Goal: Transaction & Acquisition: Download file/media

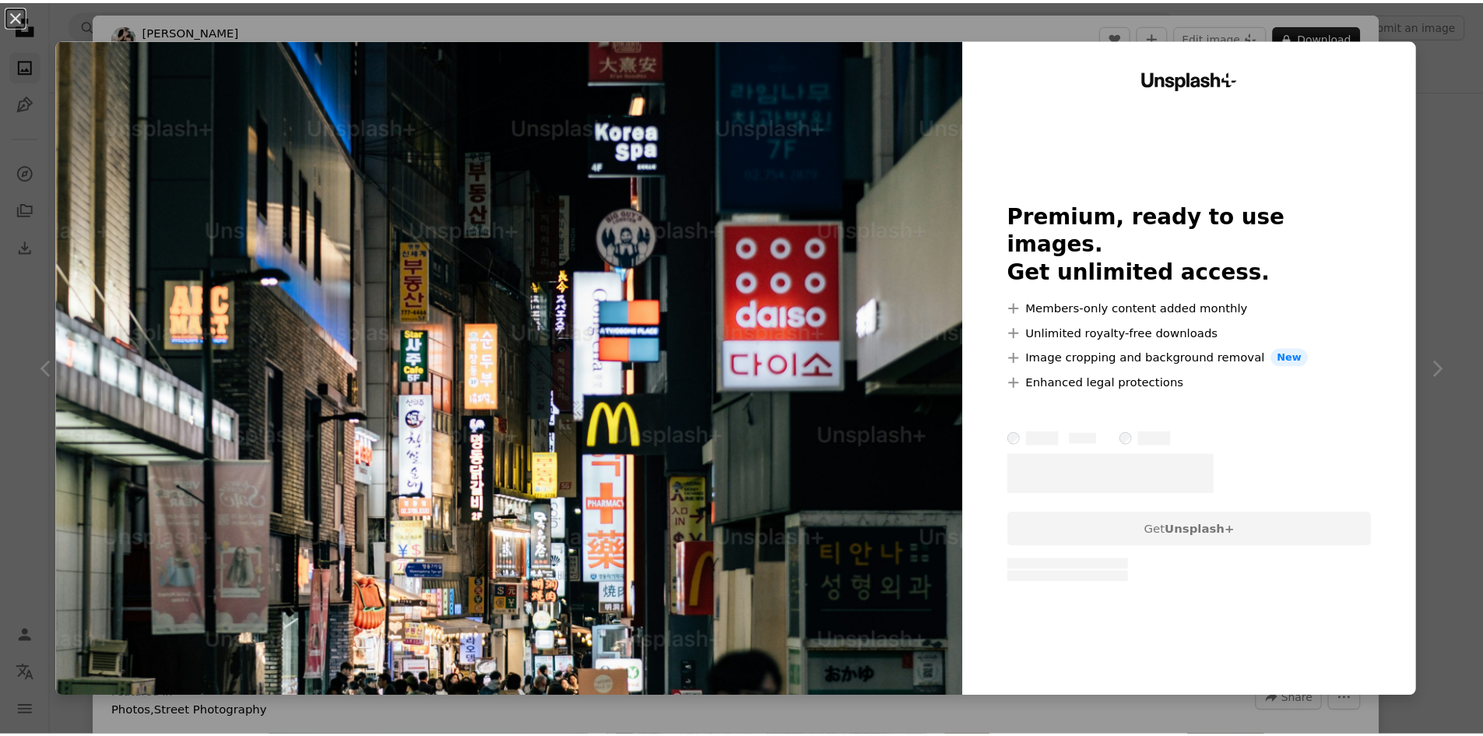
scroll to position [13936, 0]
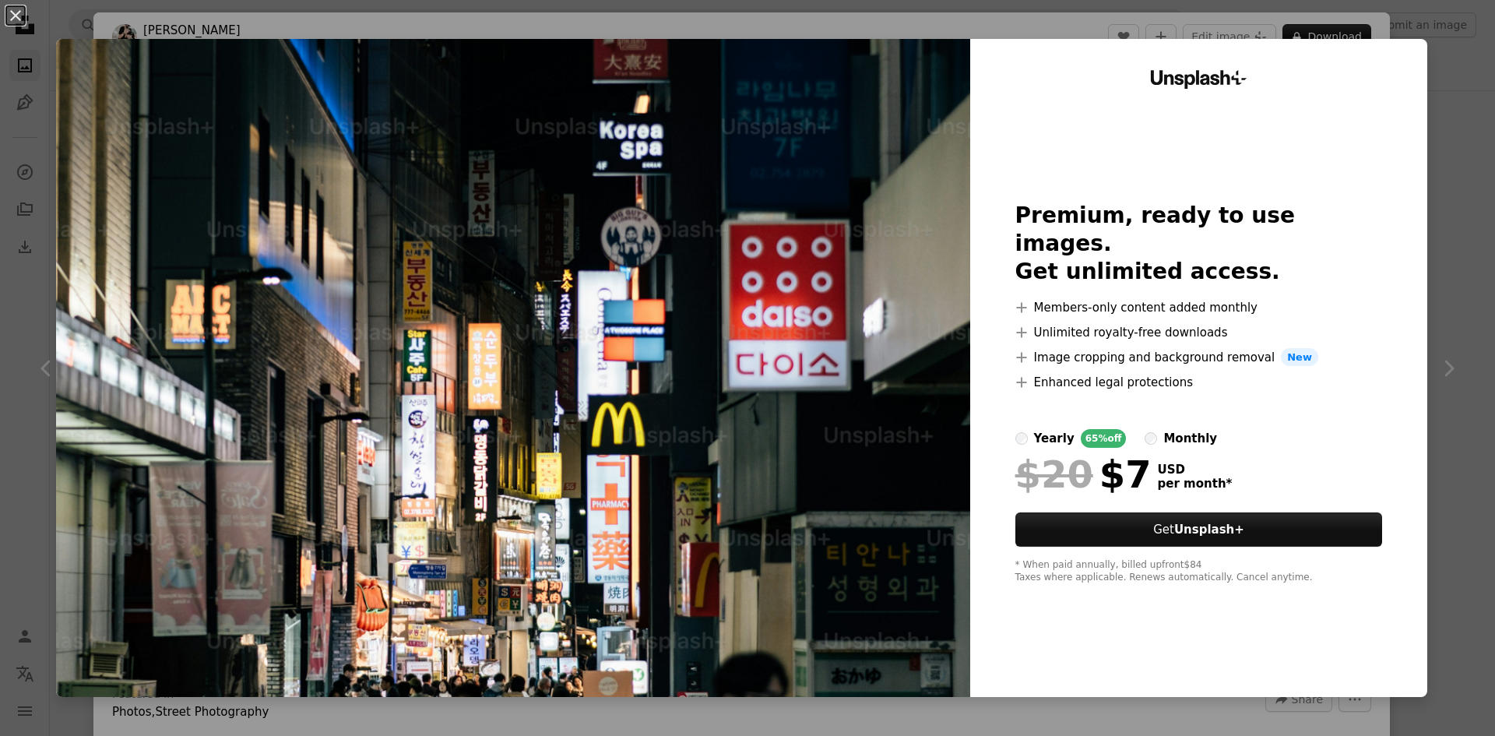
click at [1432, 26] on div "An X shape Unsplash+ Premium, ready to use images. Get unlimited access. A plus…" at bounding box center [747, 368] width 1495 height 736
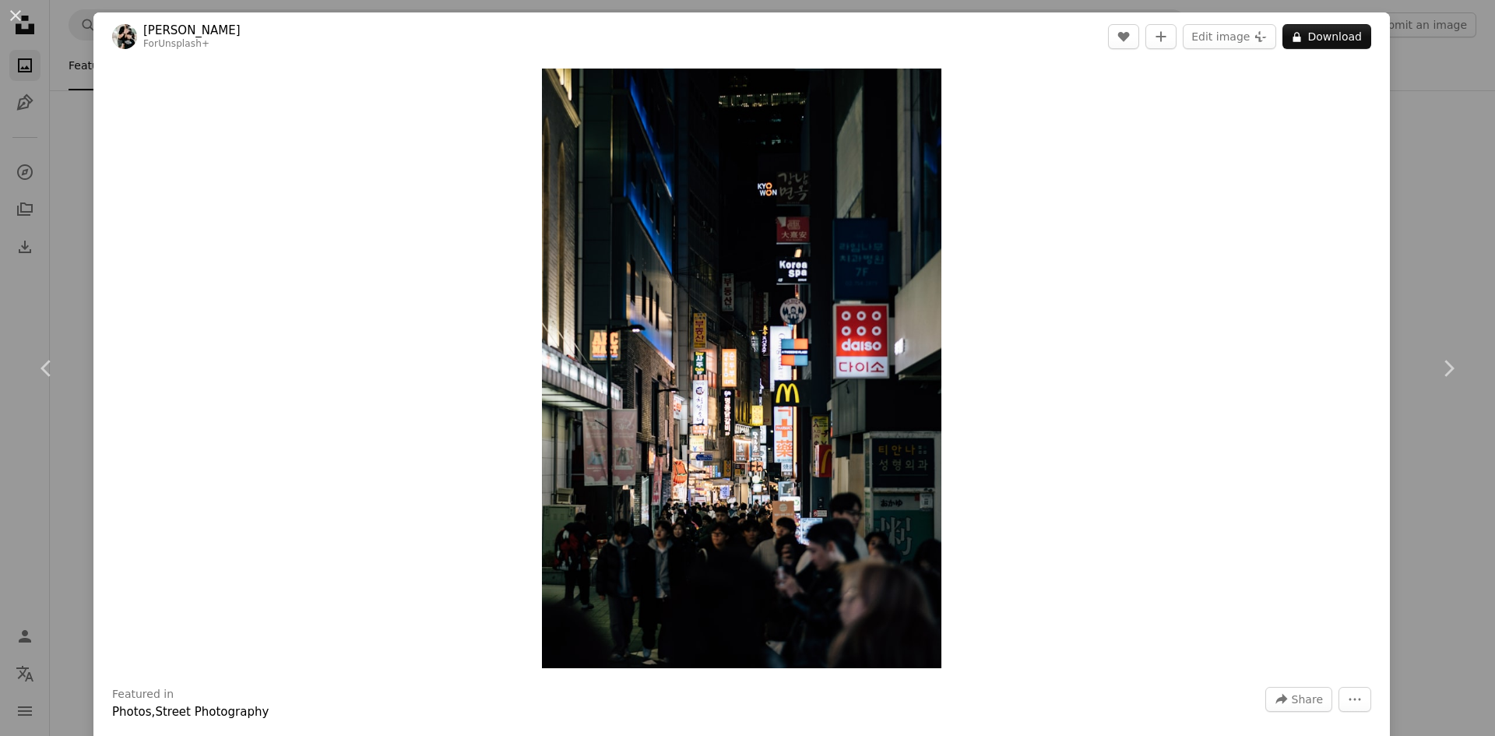
click at [1414, 32] on div "An X shape Chevron left Chevron right [PERSON_NAME] For Unsplash+ A heart A plu…" at bounding box center [747, 368] width 1495 height 736
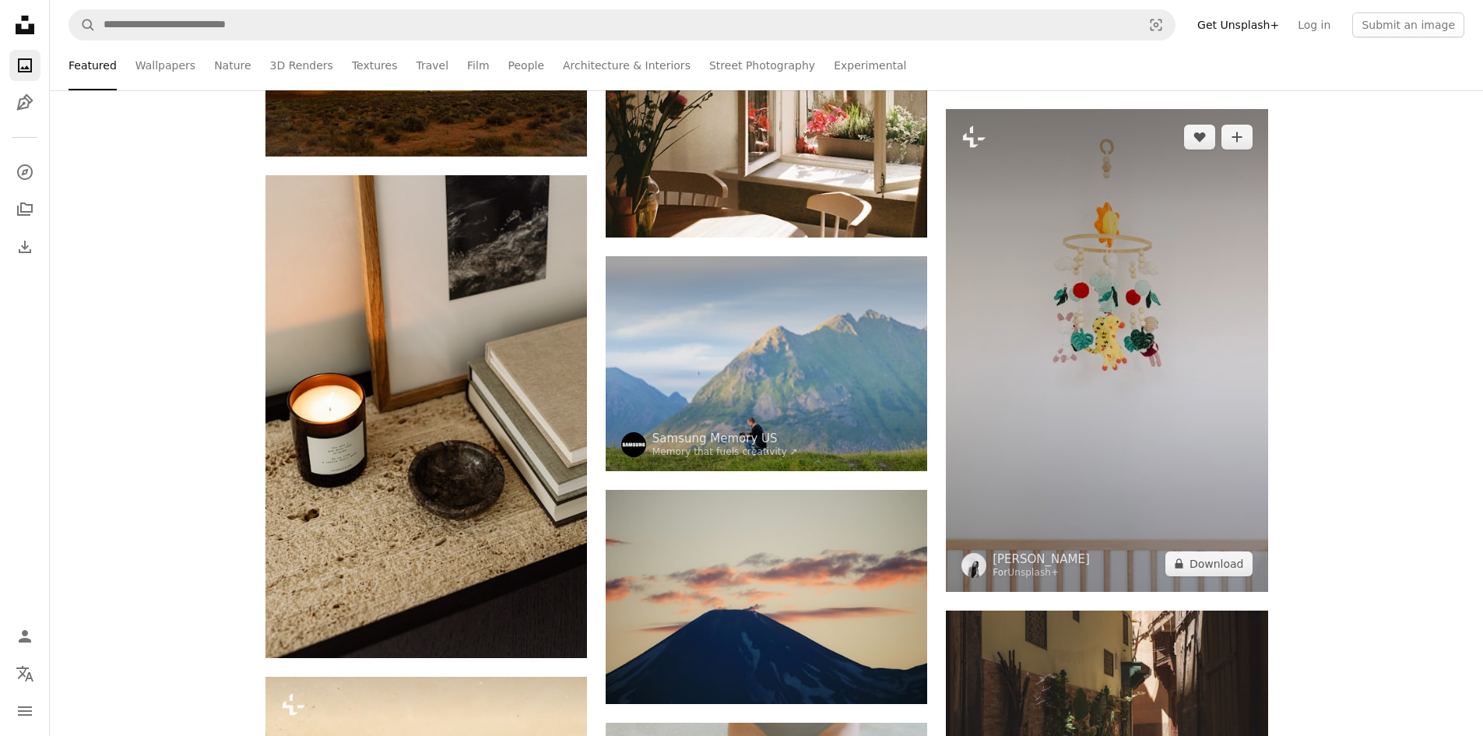
scroll to position [15259, 0]
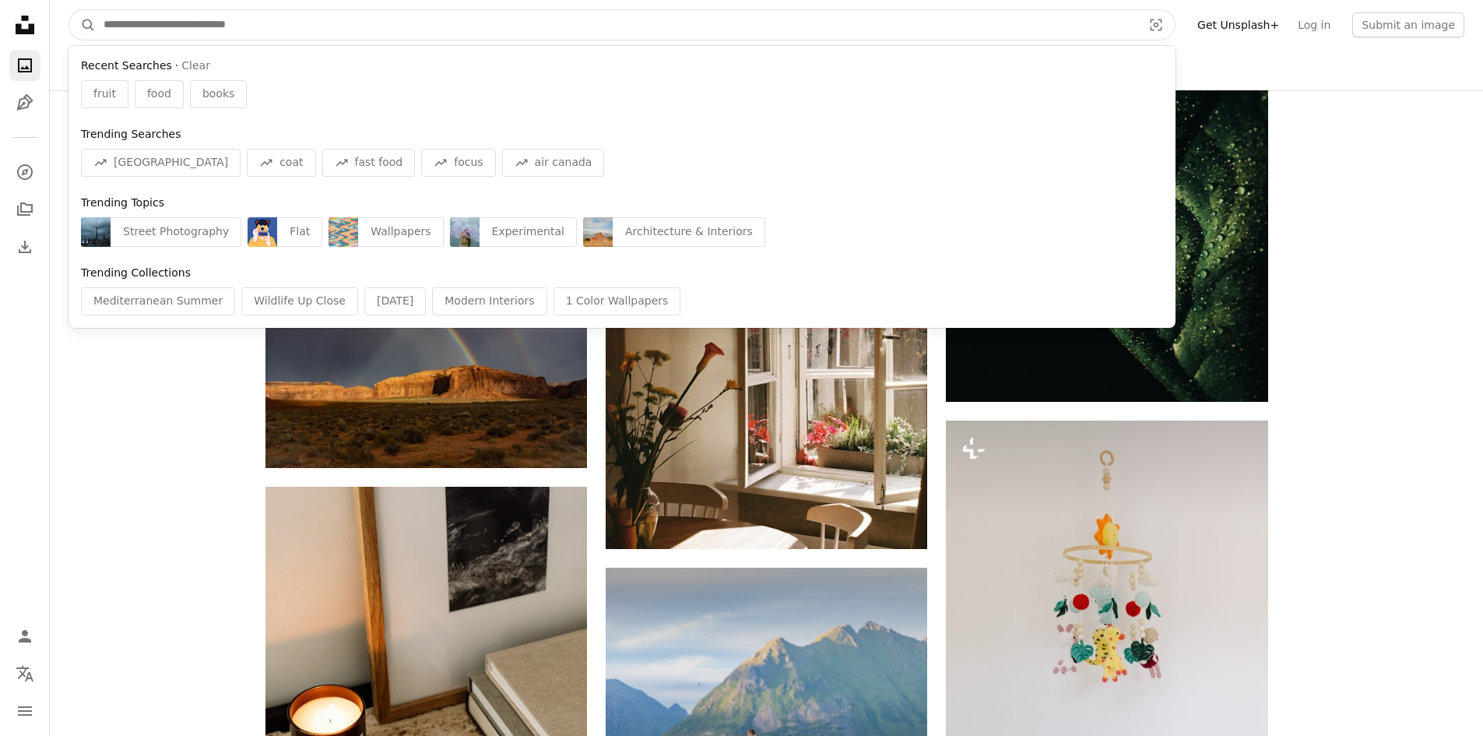
click at [532, 23] on input "Find visuals sitewide" at bounding box center [617, 25] width 1042 height 30
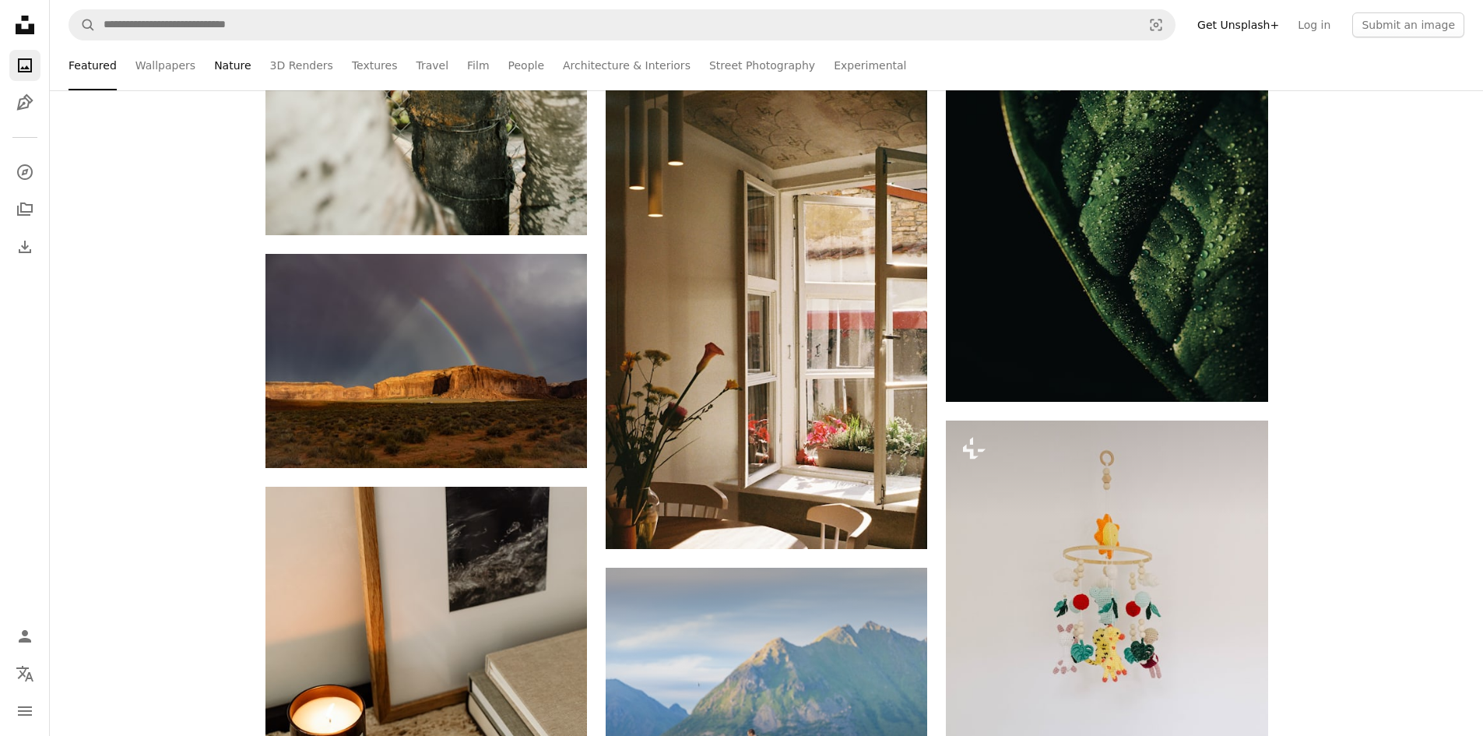
click at [214, 61] on link "Nature" at bounding box center [232, 65] width 37 height 50
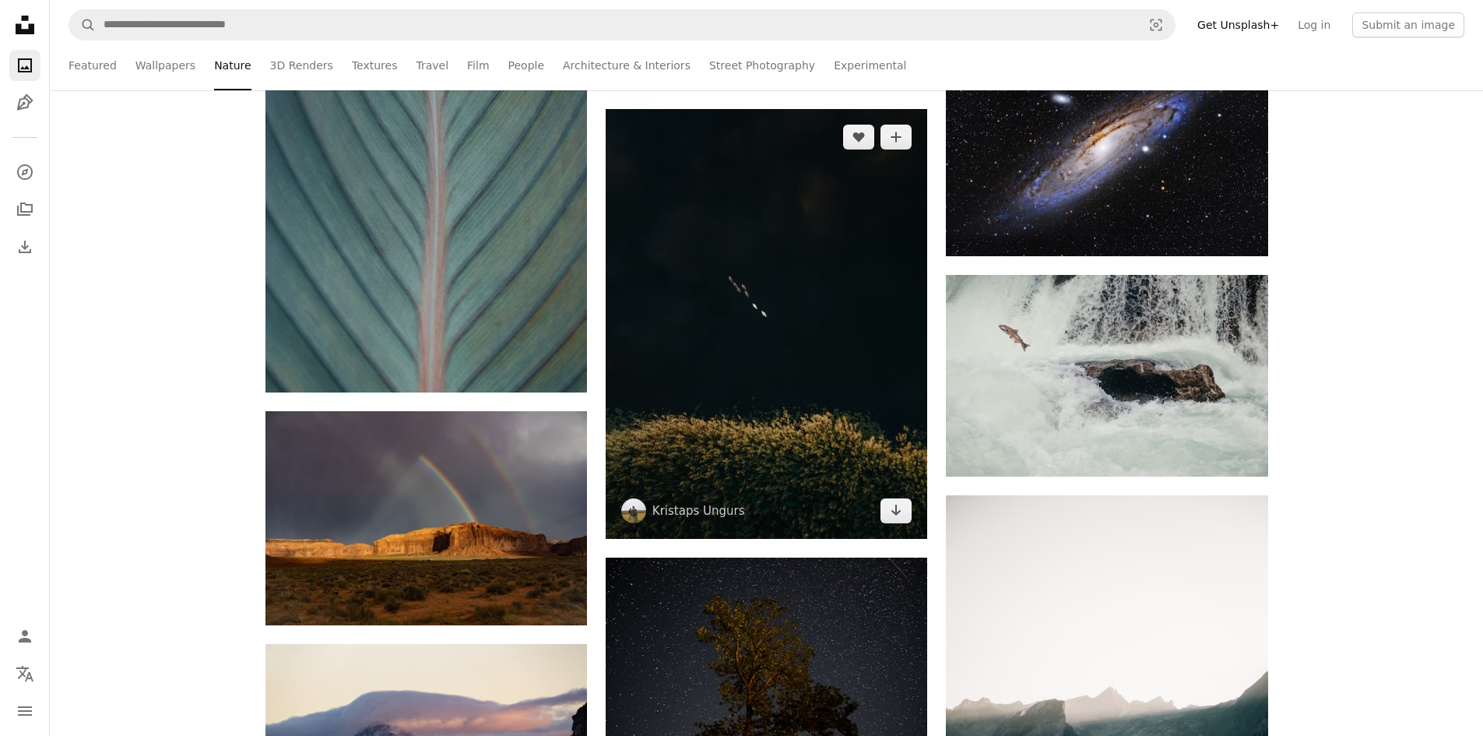
scroll to position [1557, 0]
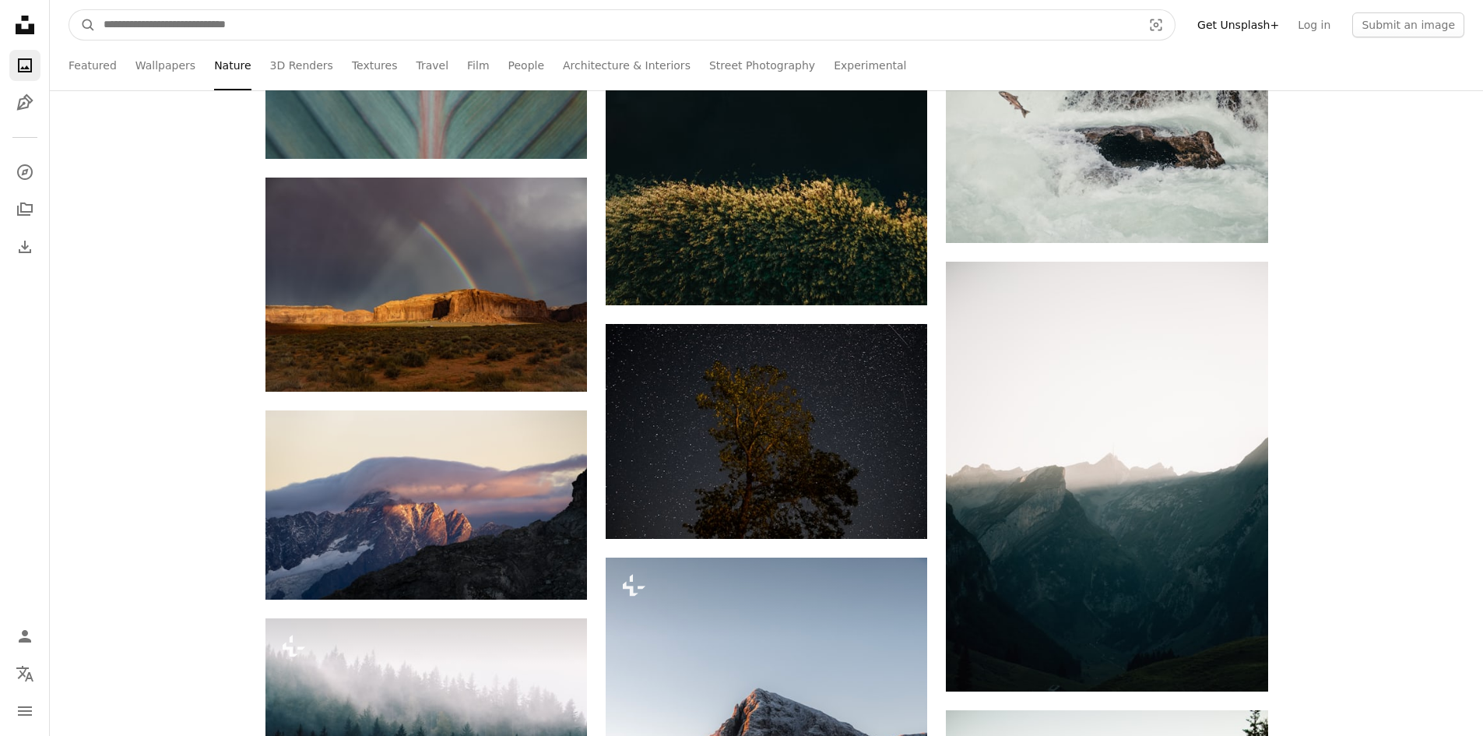
click at [745, 30] on input "Find visuals sitewide" at bounding box center [617, 25] width 1042 height 30
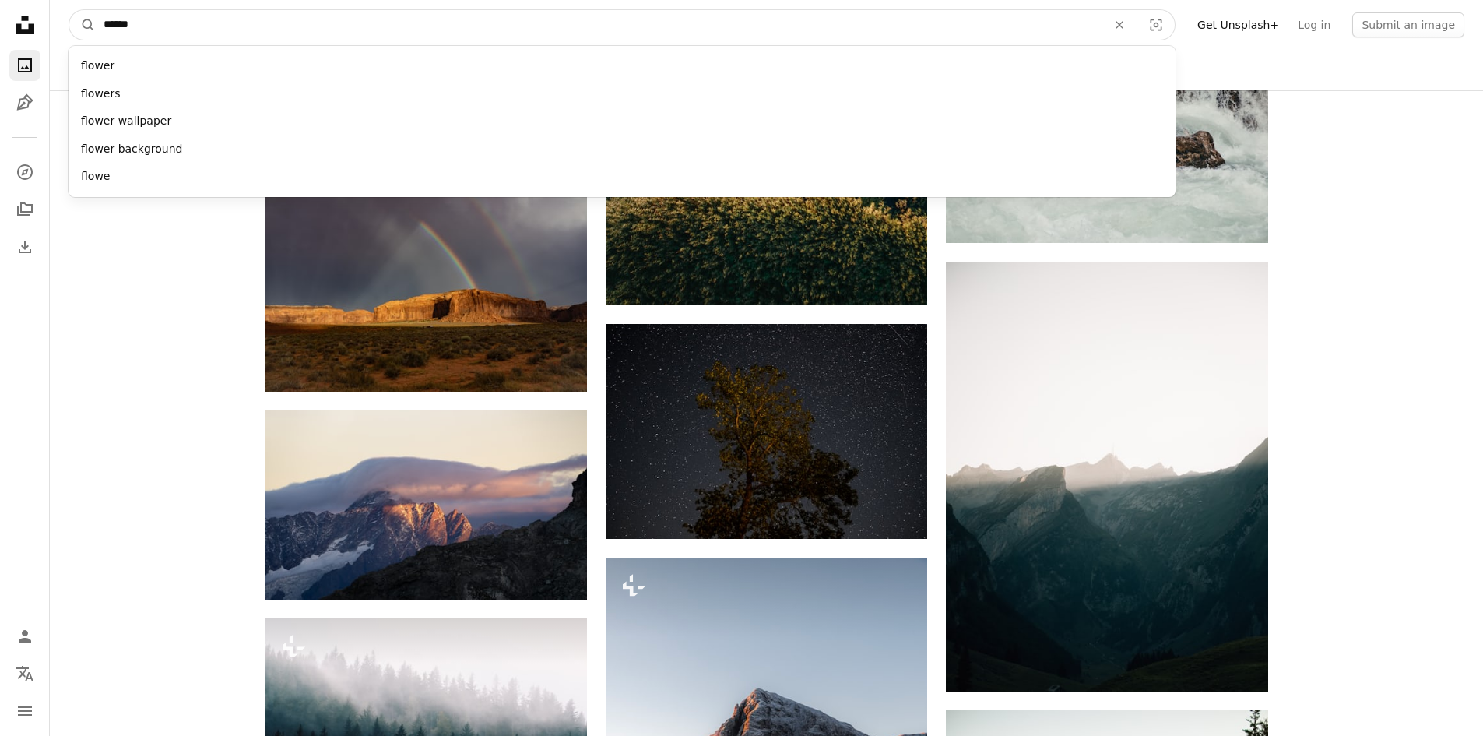
type input "*******"
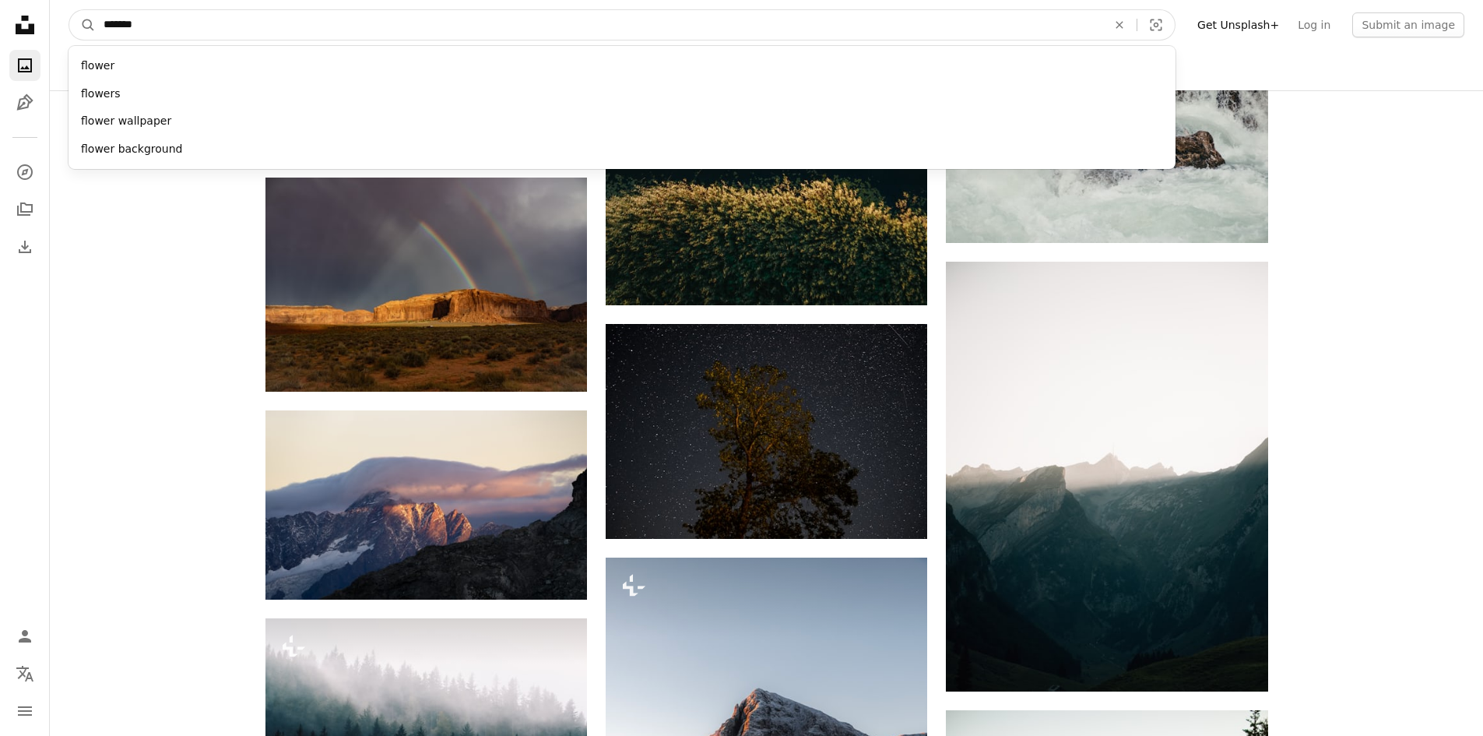
click button "A magnifying glass" at bounding box center [82, 25] width 26 height 30
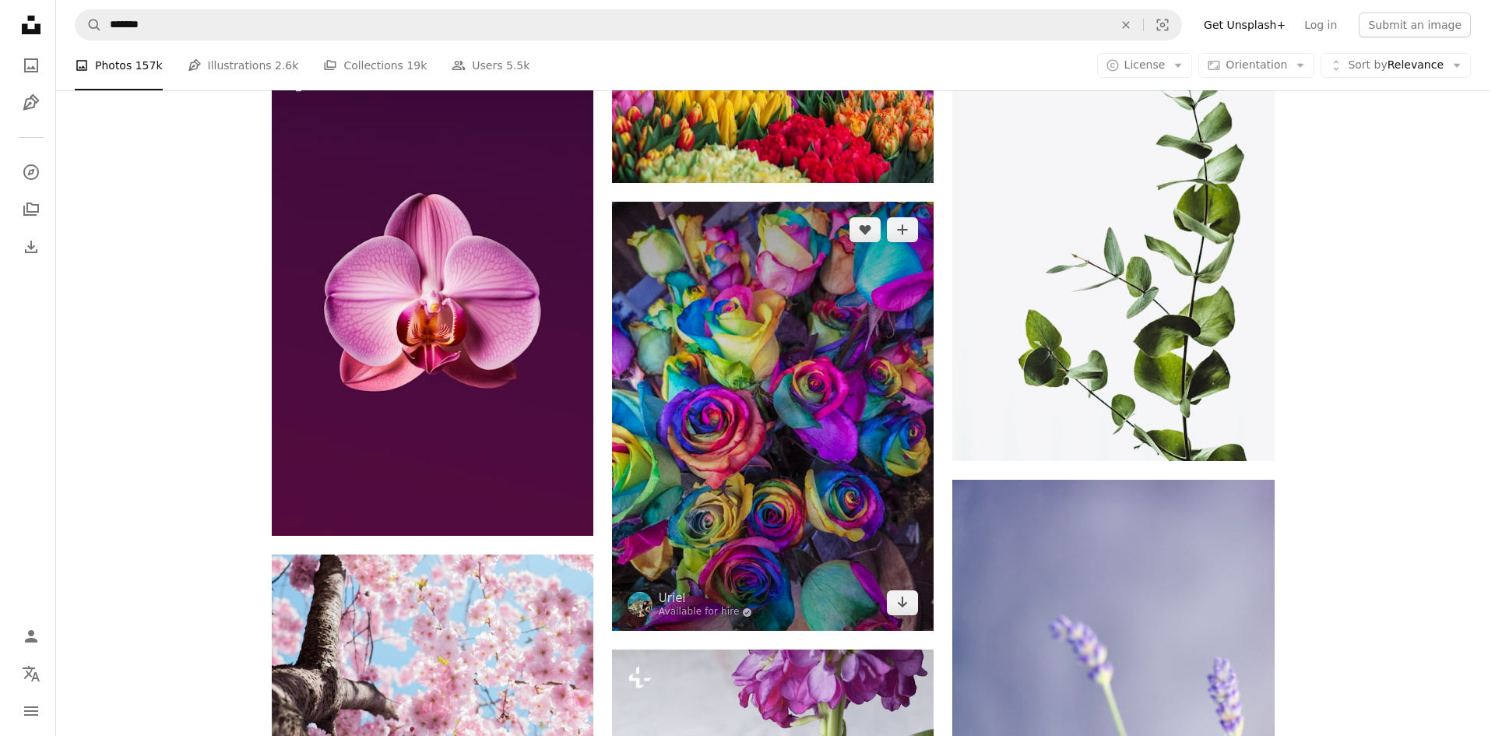
scroll to position [8019, 0]
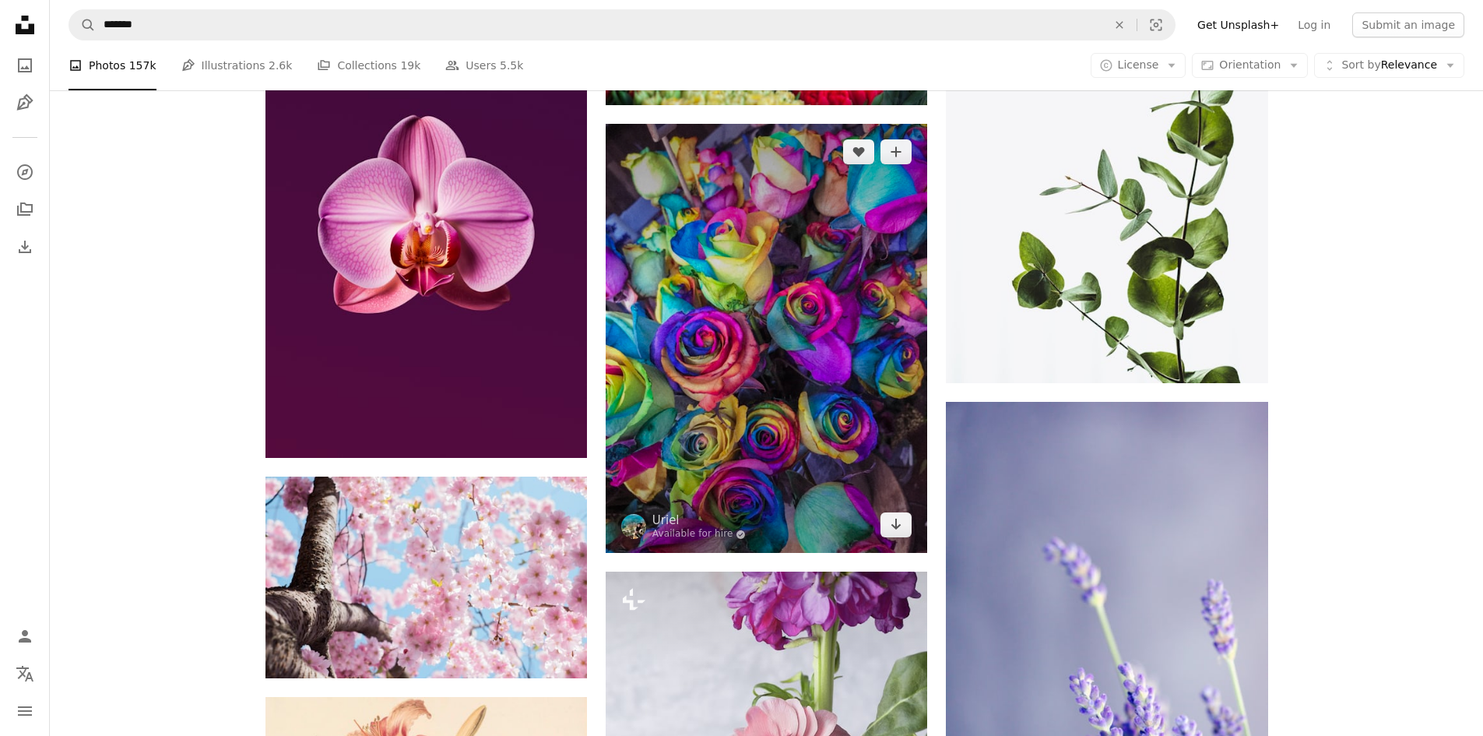
click at [724, 477] on img at bounding box center [767, 338] width 322 height 429
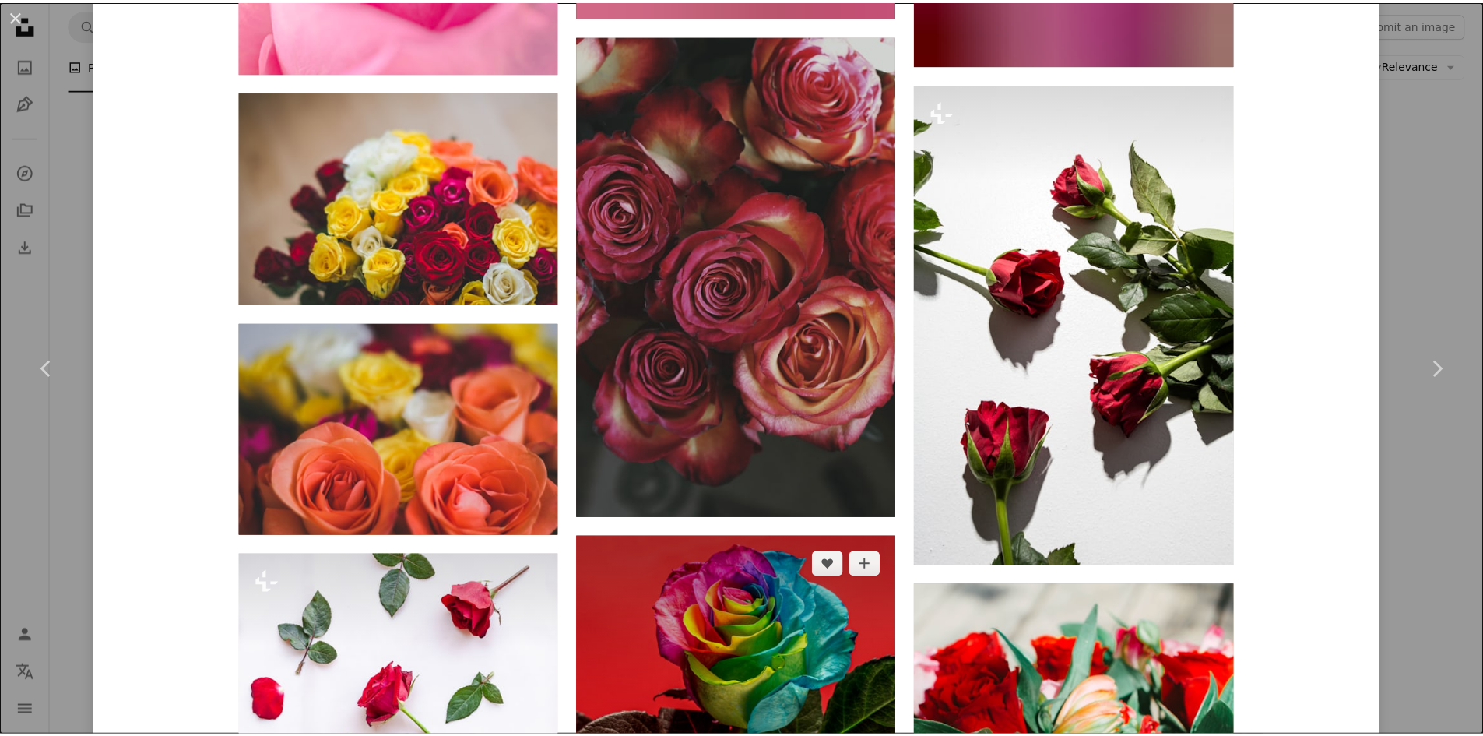
scroll to position [4204, 0]
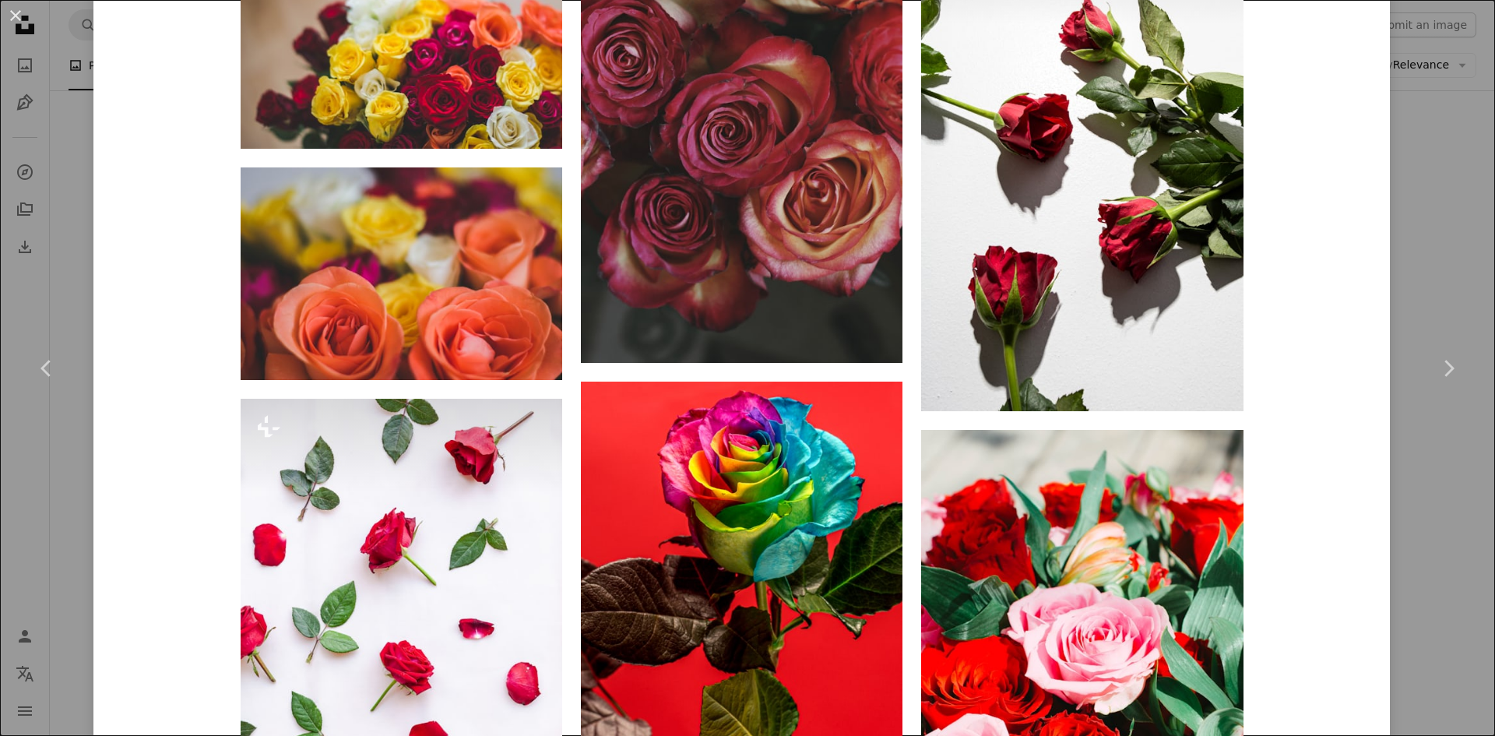
click at [1419, 207] on div "An X shape Chevron left Chevron right [PERSON_NAME] Available for hire A checkm…" at bounding box center [747, 368] width 1495 height 736
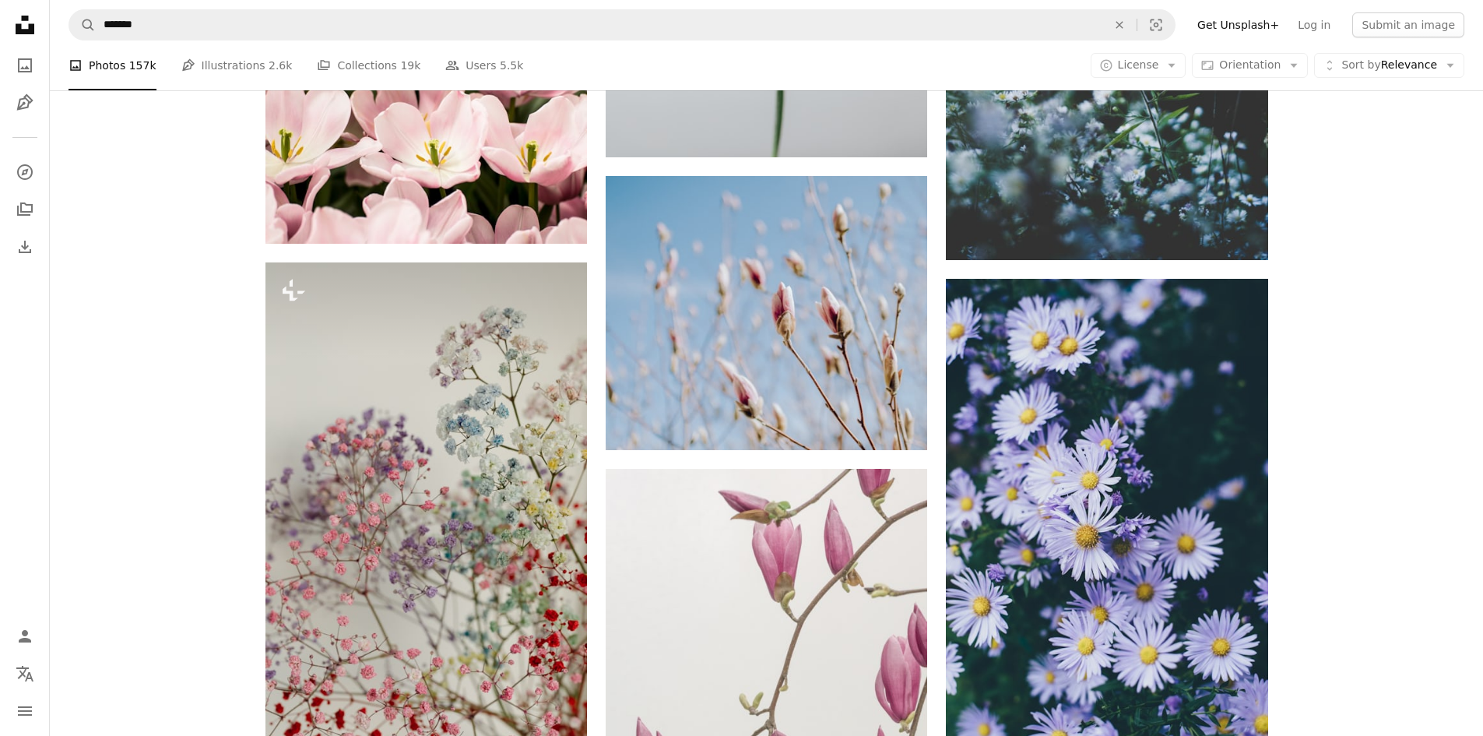
scroll to position [10977, 0]
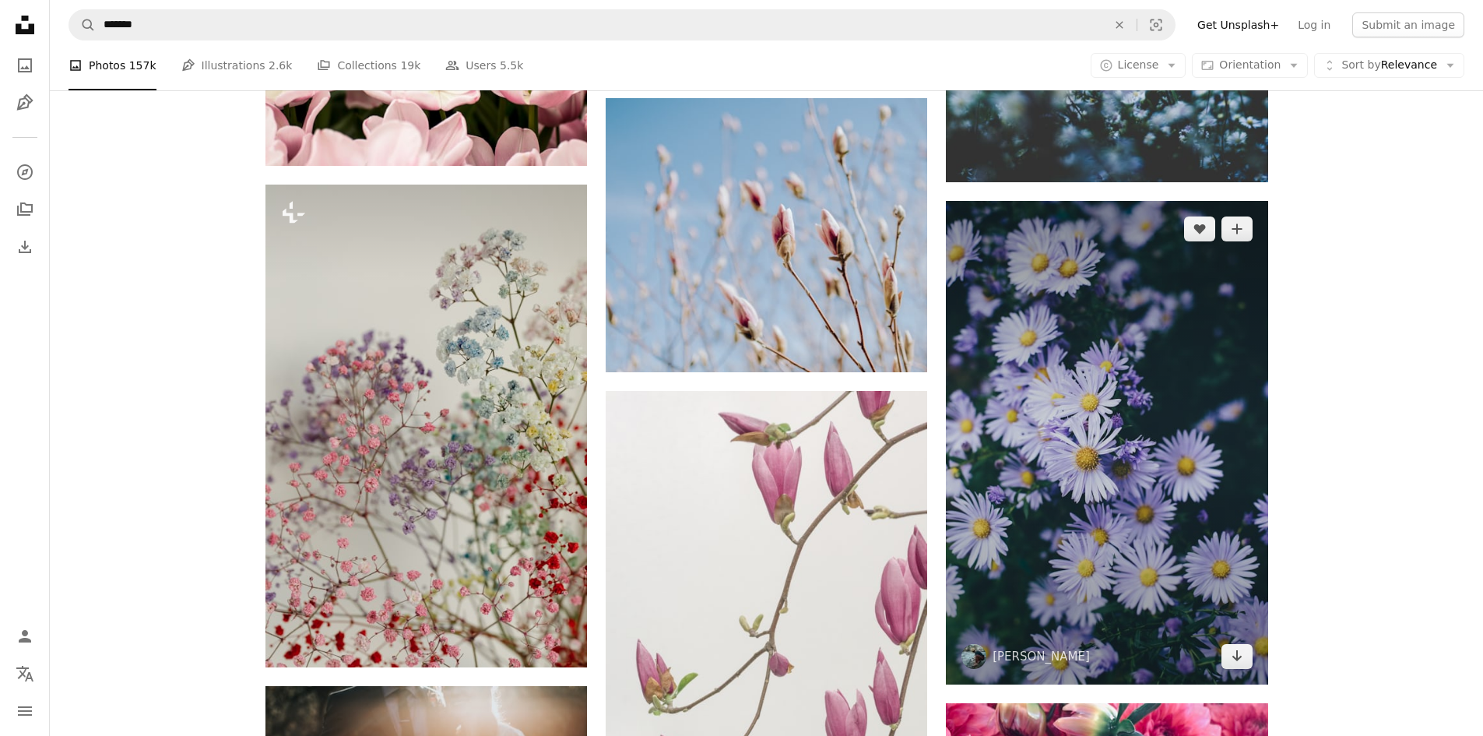
click at [1119, 452] on img at bounding box center [1107, 442] width 322 height 483
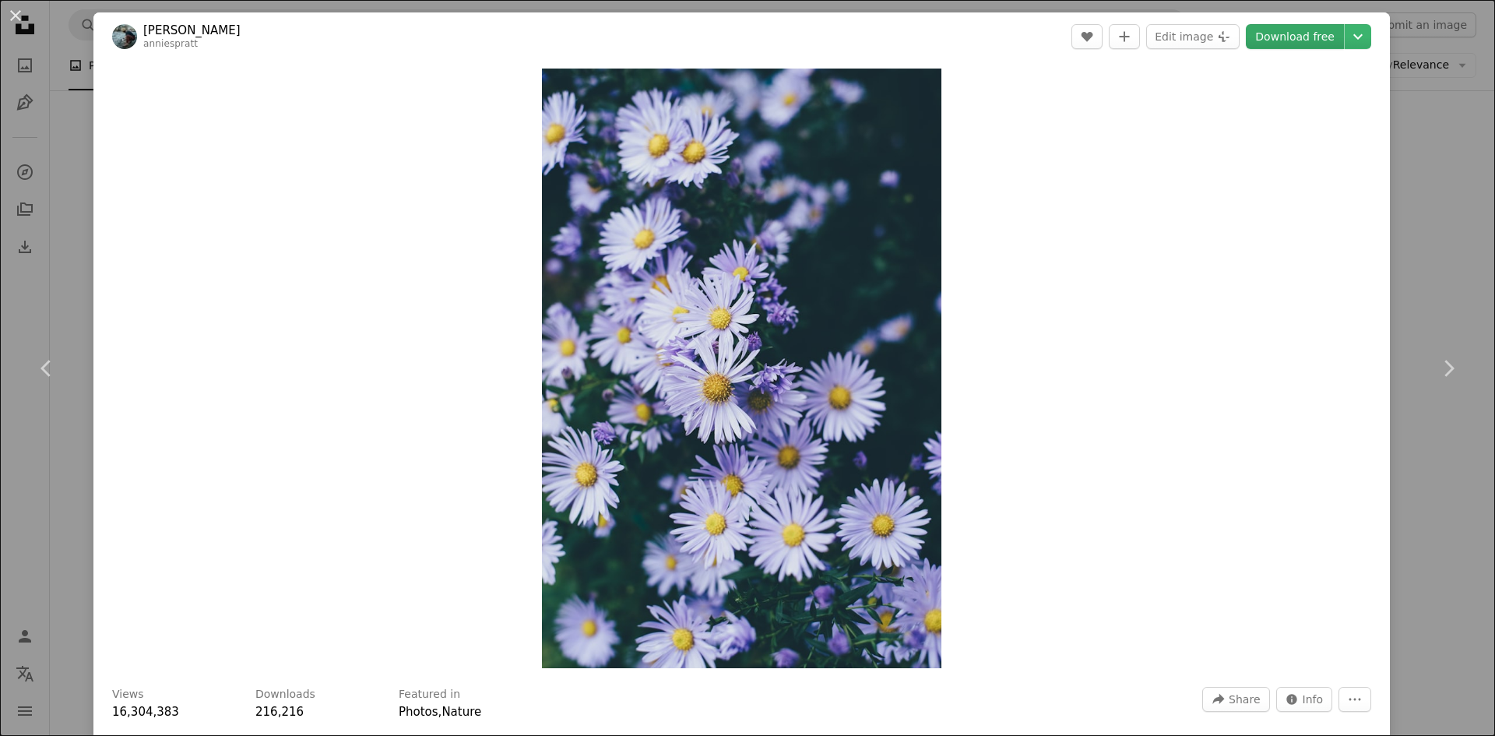
click at [1266, 39] on link "Download free" at bounding box center [1295, 36] width 98 height 25
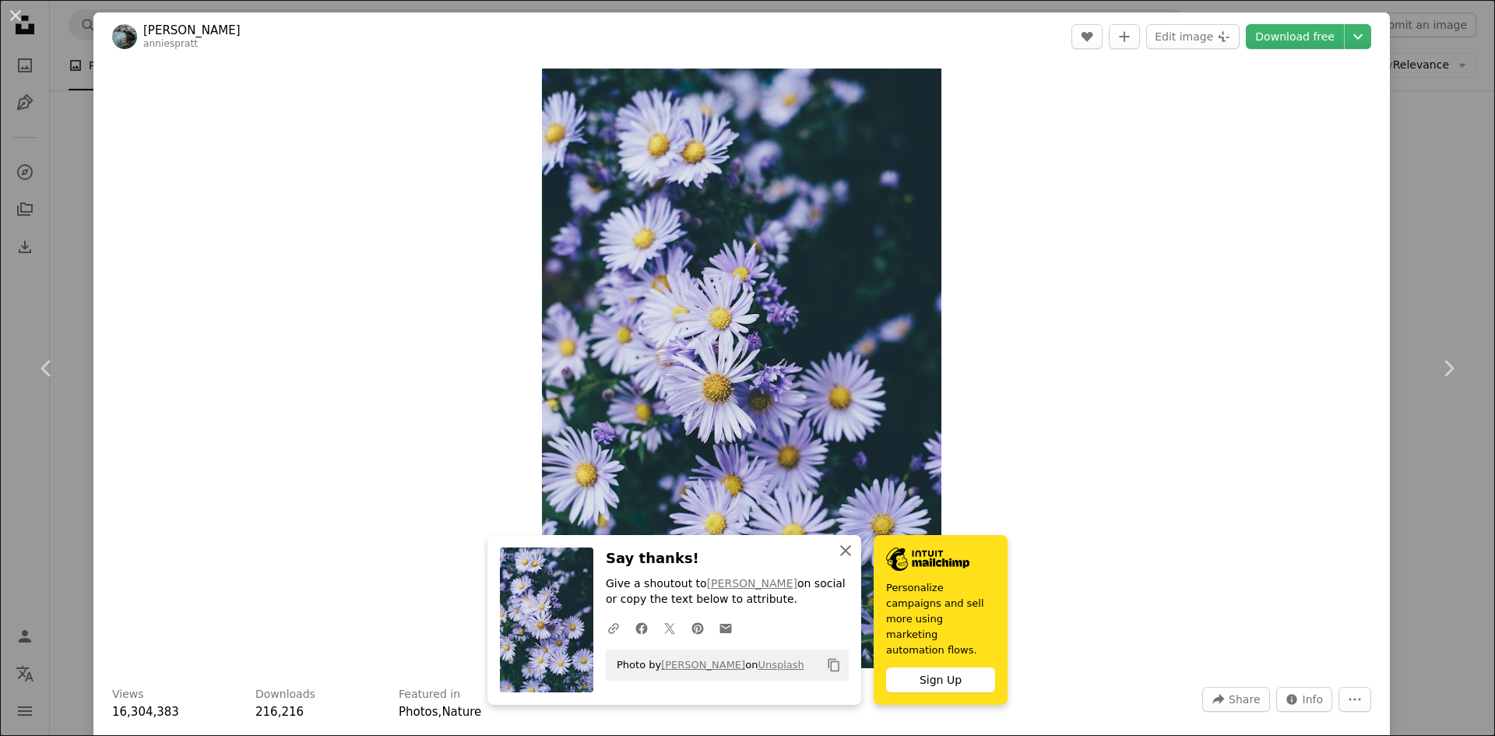
click at [842, 560] on icon "An X shape" at bounding box center [845, 550] width 19 height 19
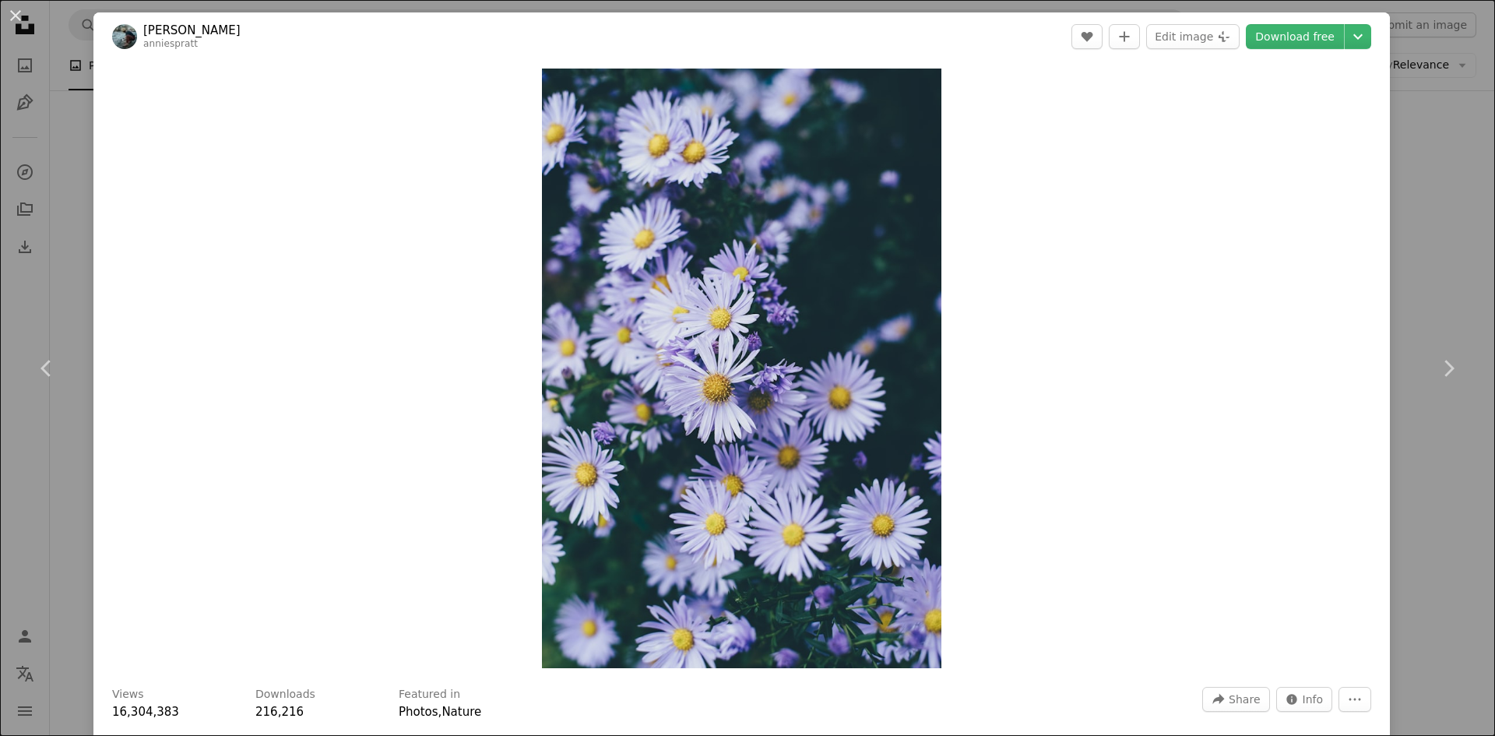
click at [1374, 170] on div "Zoom in" at bounding box center [741, 368] width 1296 height 615
click at [1446, 100] on div "An X shape Chevron left Chevron right [PERSON_NAME] anniespratt A heart A plus …" at bounding box center [747, 368] width 1495 height 736
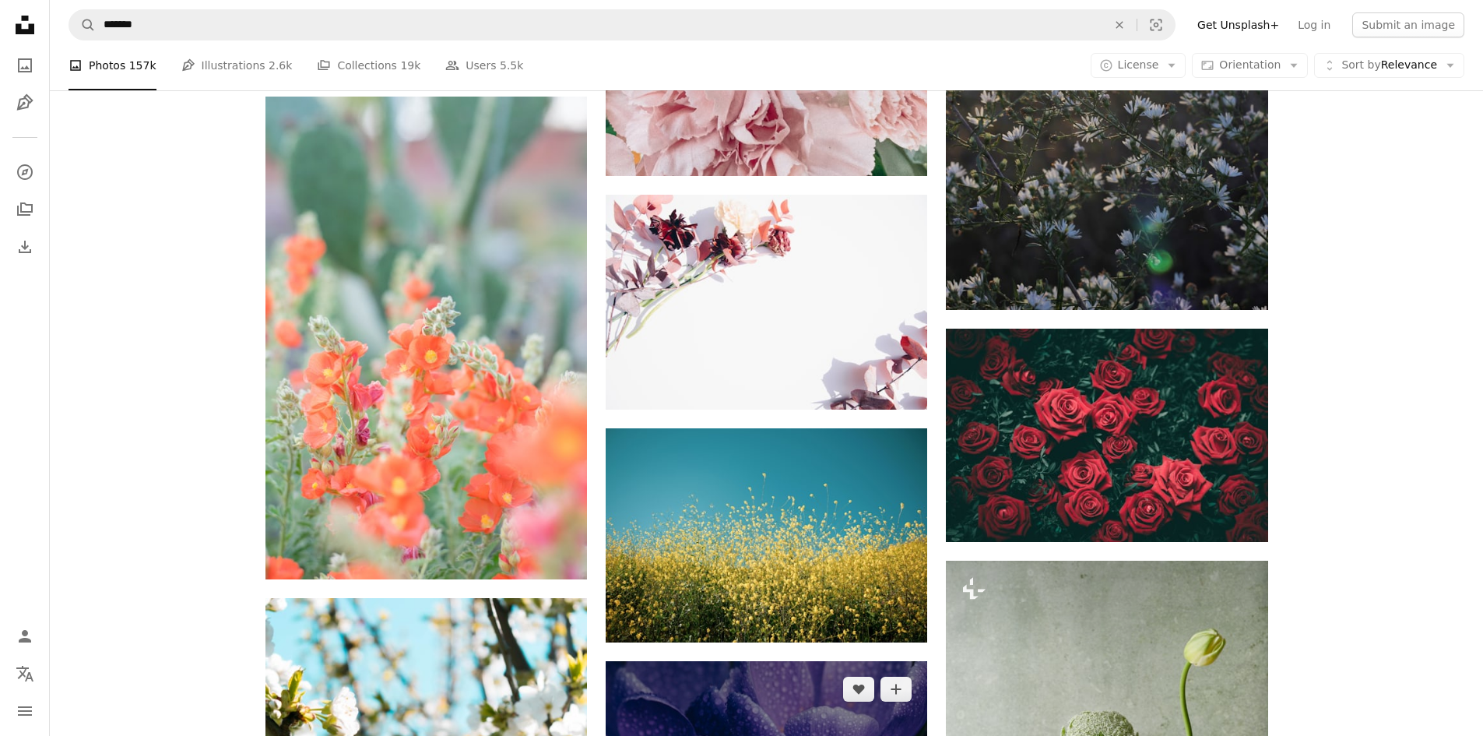
scroll to position [12768, 0]
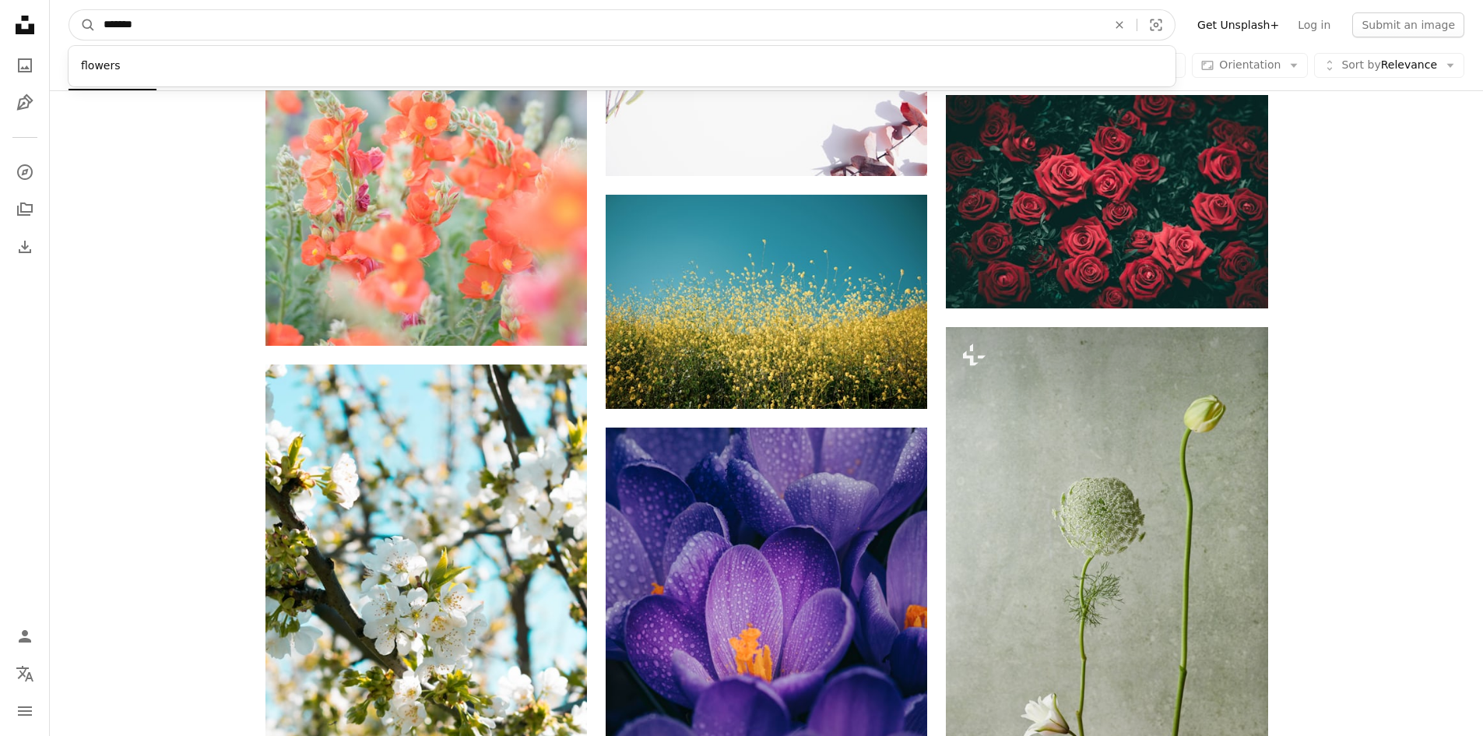
drag, startPoint x: 192, startPoint y: 24, endPoint x: 0, endPoint y: 31, distance: 191.6
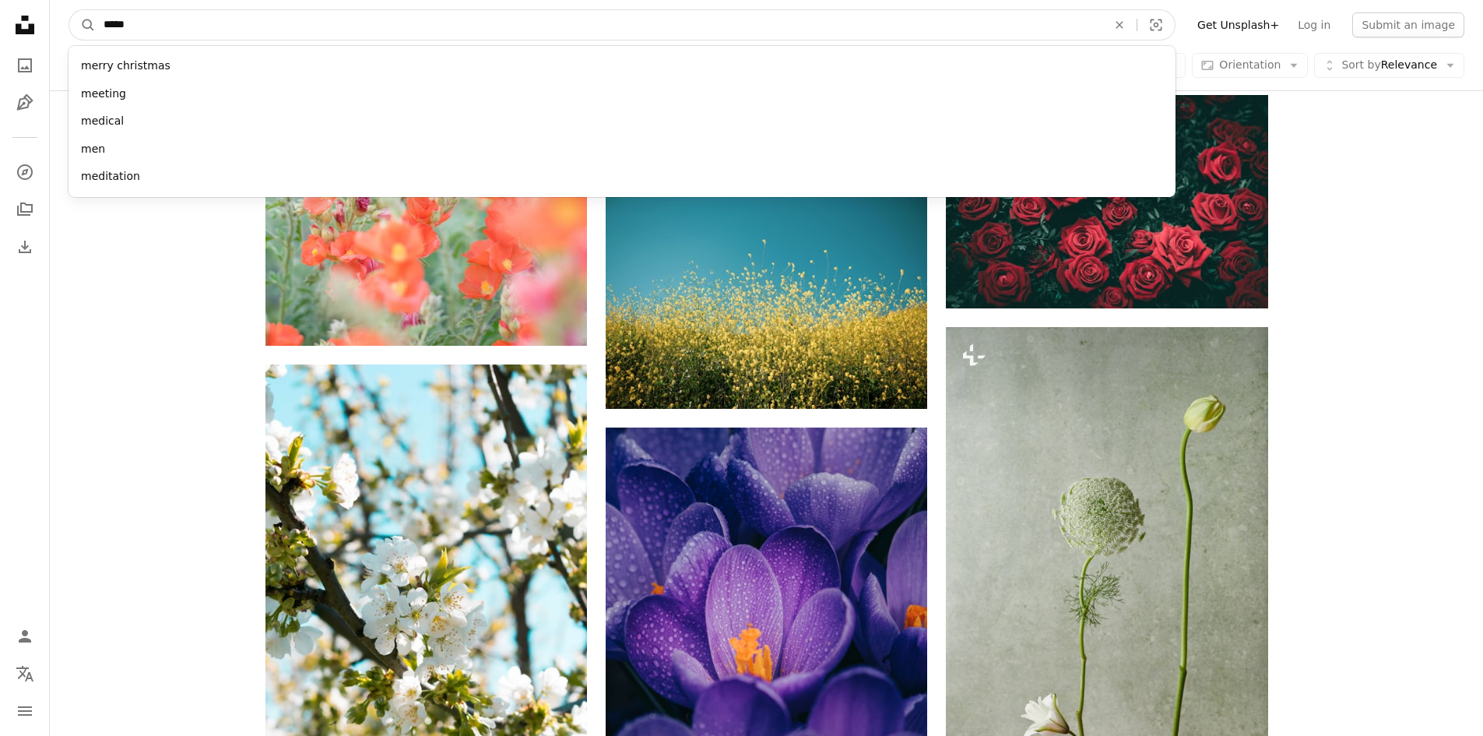
type input "******"
click button "A magnifying glass" at bounding box center [82, 25] width 26 height 30
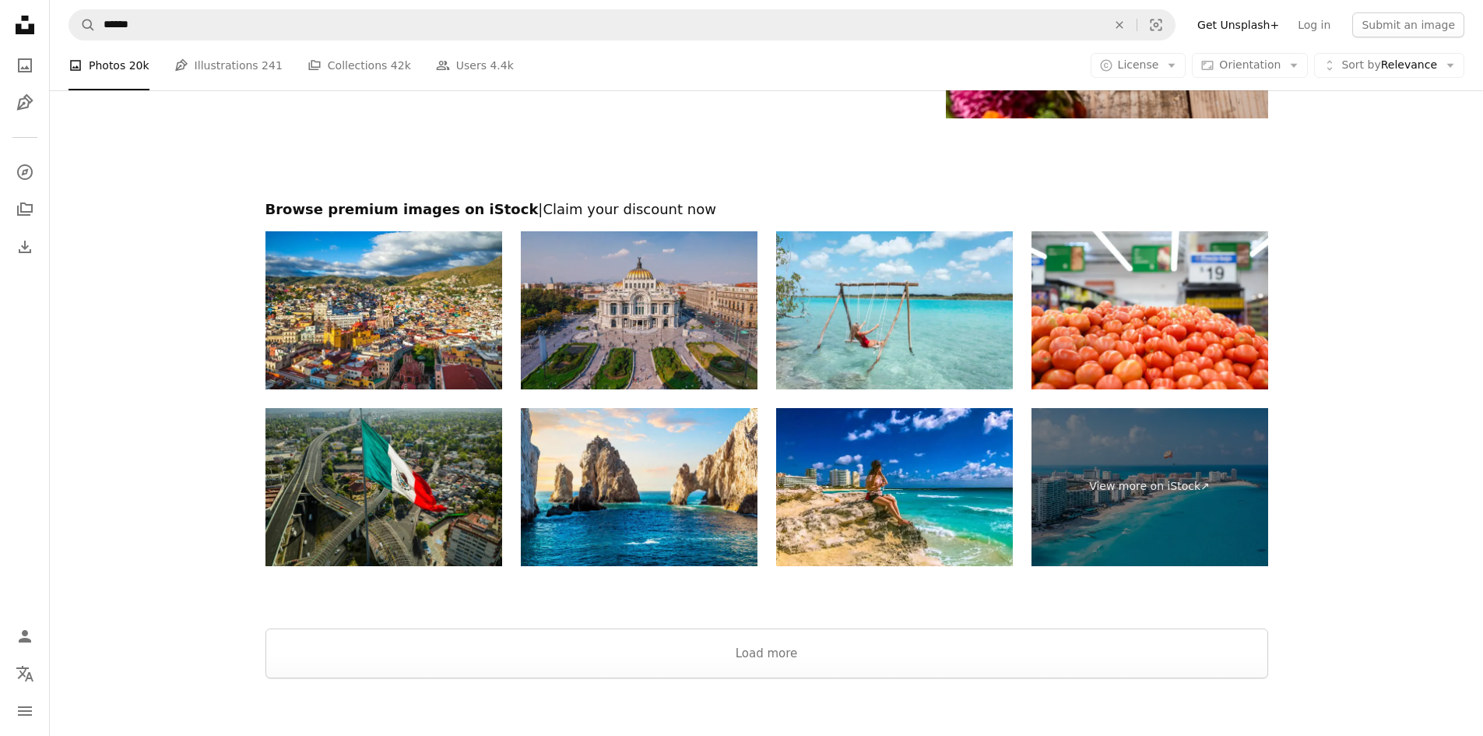
scroll to position [3002, 0]
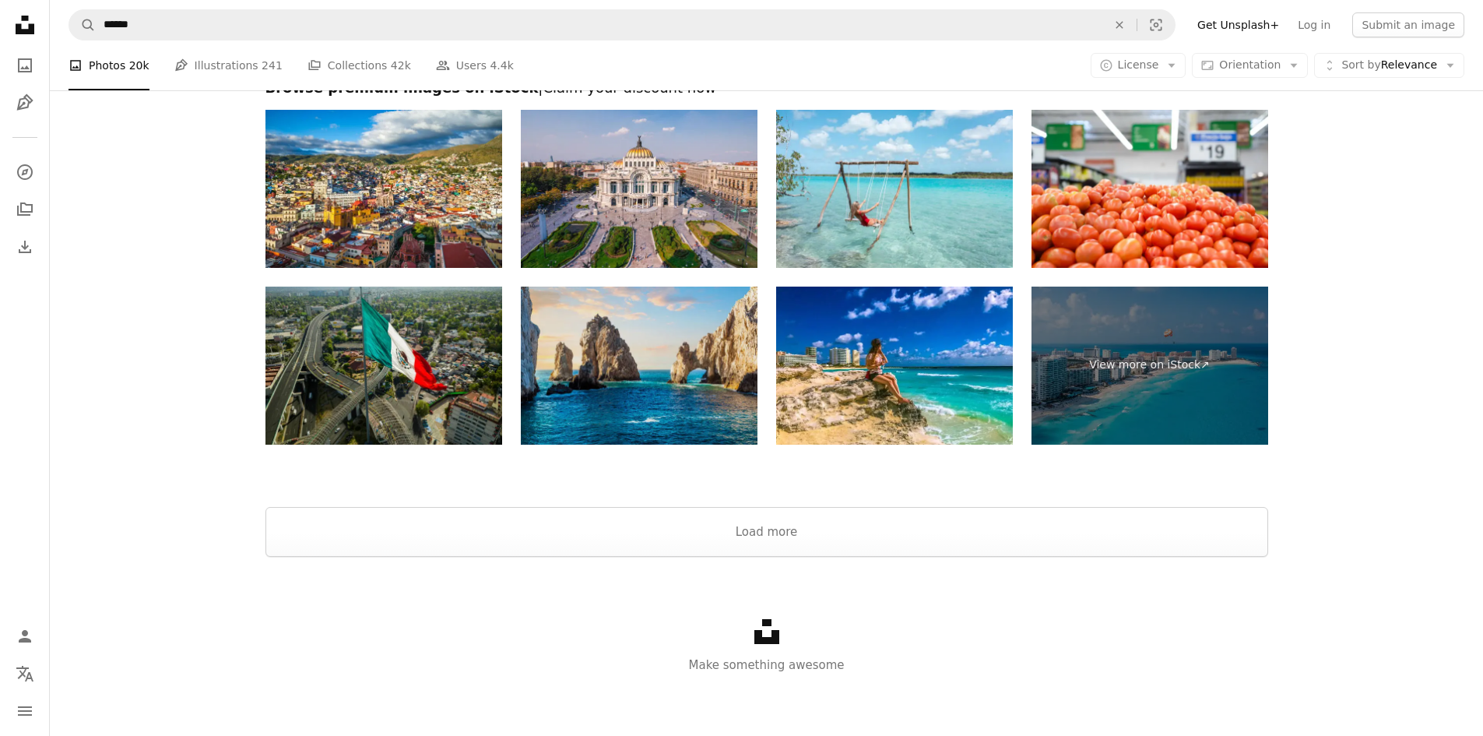
click at [652, 395] on img at bounding box center [639, 365] width 237 height 158
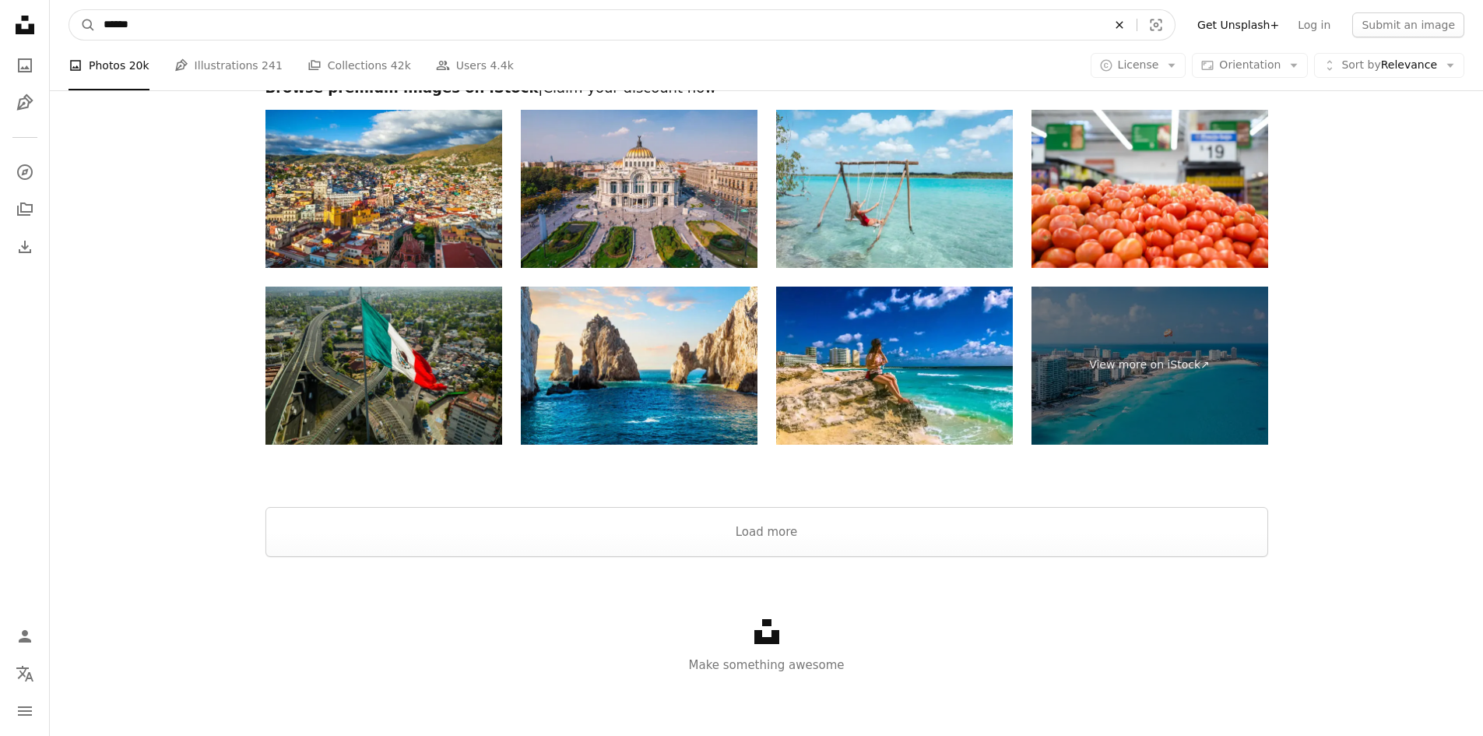
click at [1123, 25] on icon "Find visuals sitewide" at bounding box center [1119, 24] width 7 height 7
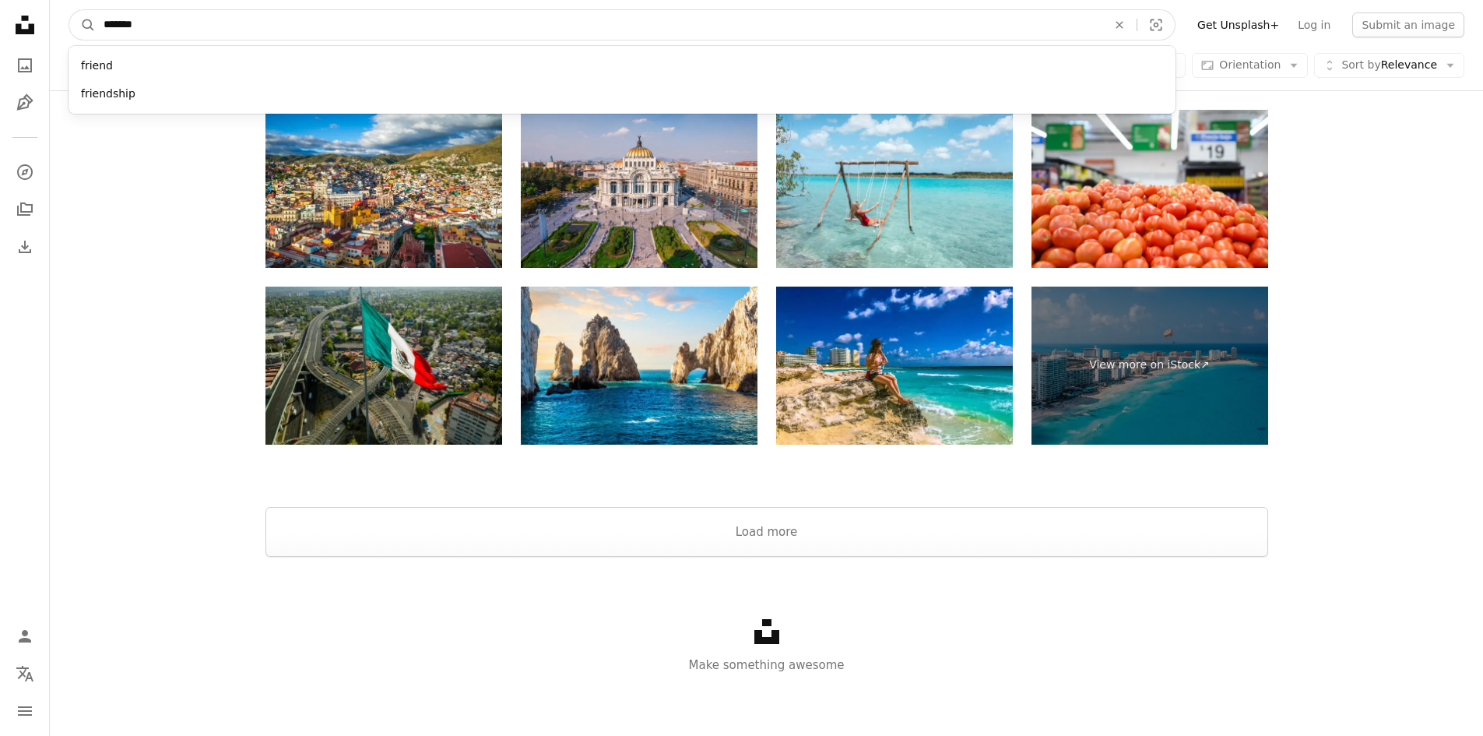
type input "*******"
click at [69, 10] on button "A magnifying glass" at bounding box center [82, 25] width 26 height 30
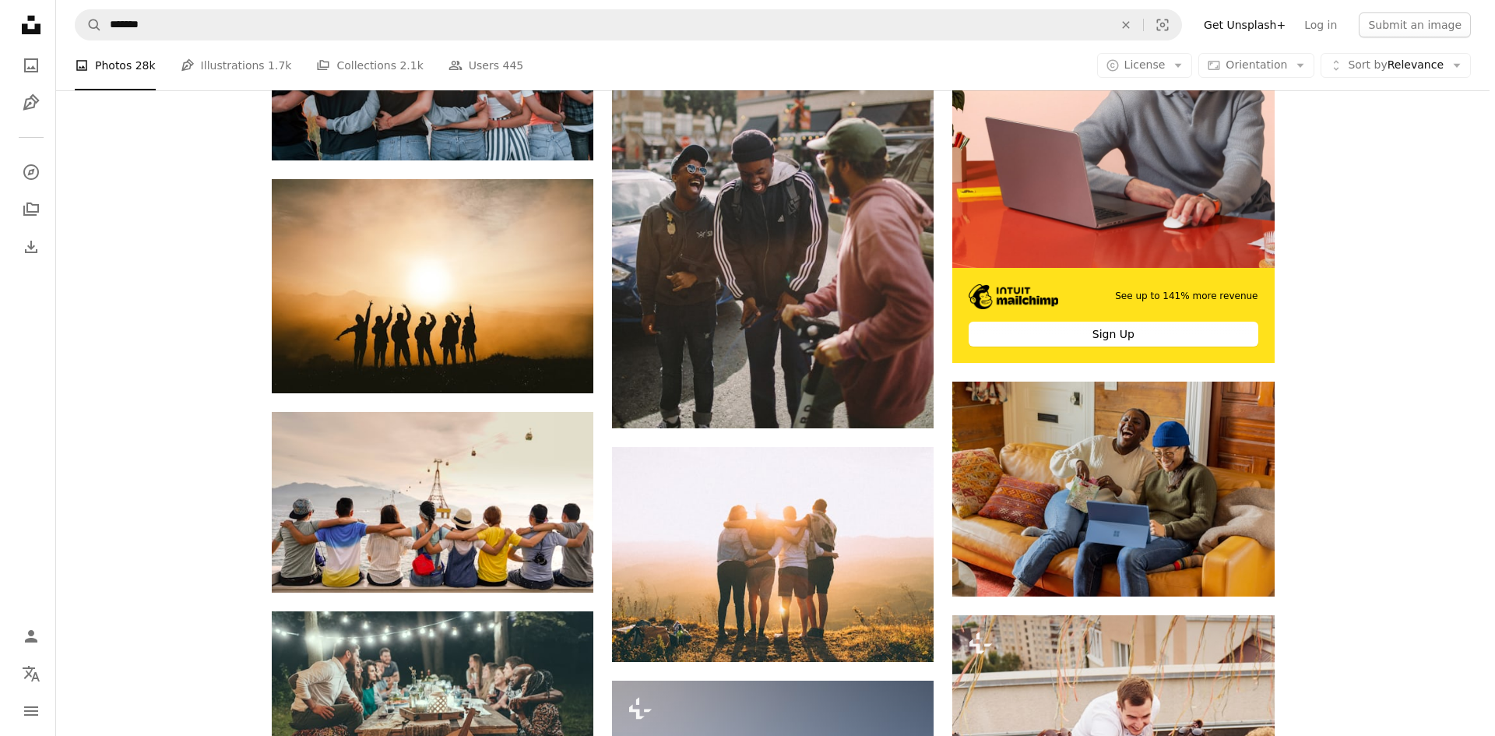
scroll to position [78, 0]
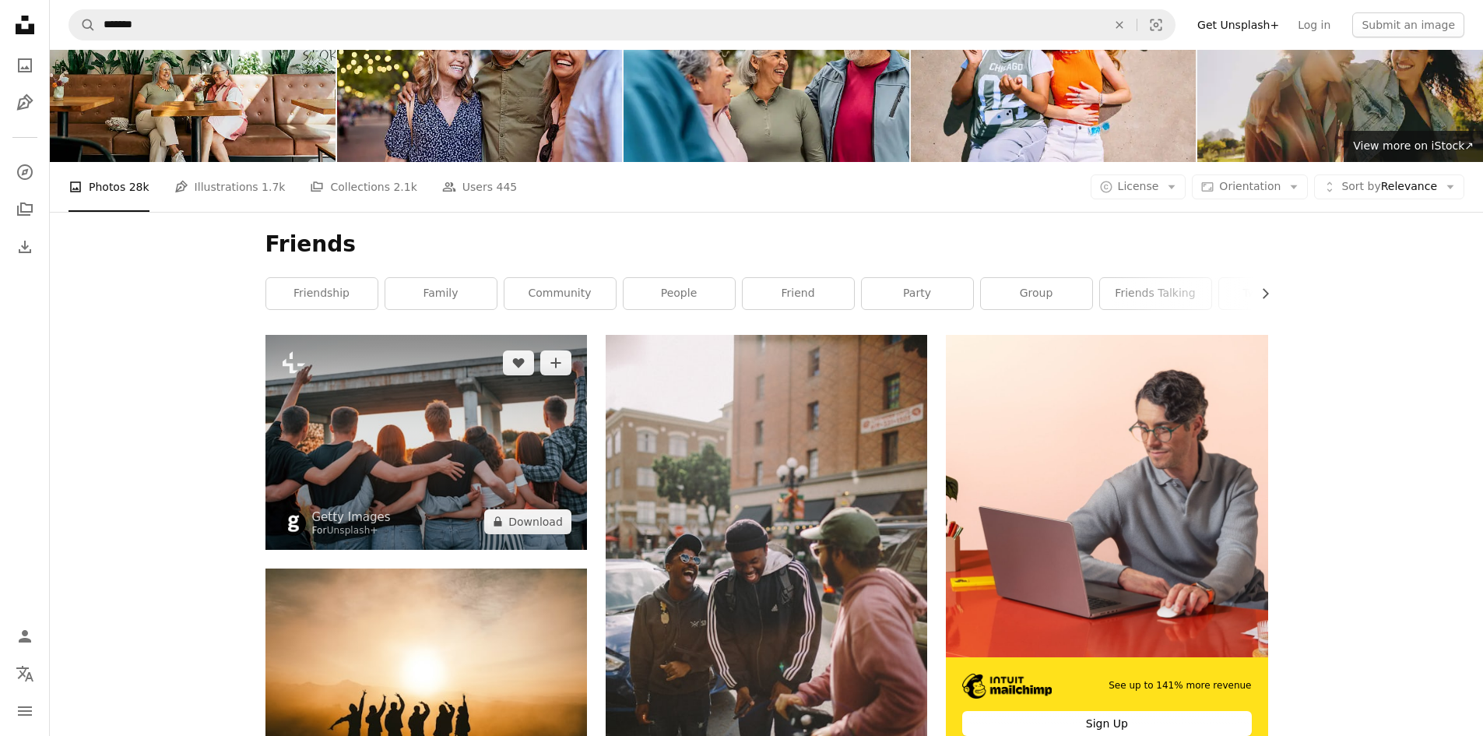
click at [431, 410] on img at bounding box center [426, 442] width 322 height 214
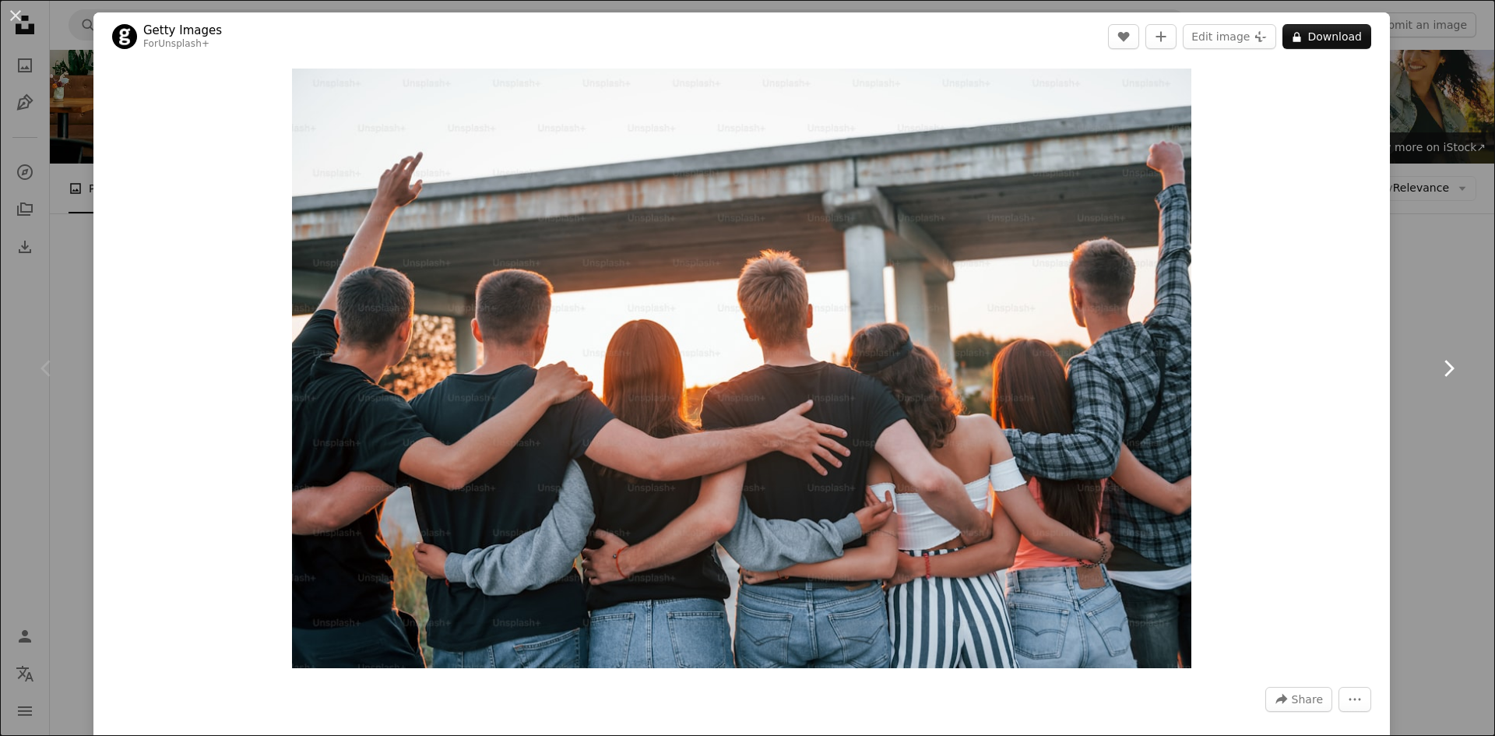
click at [1436, 372] on icon "Chevron right" at bounding box center [1448, 368] width 25 height 25
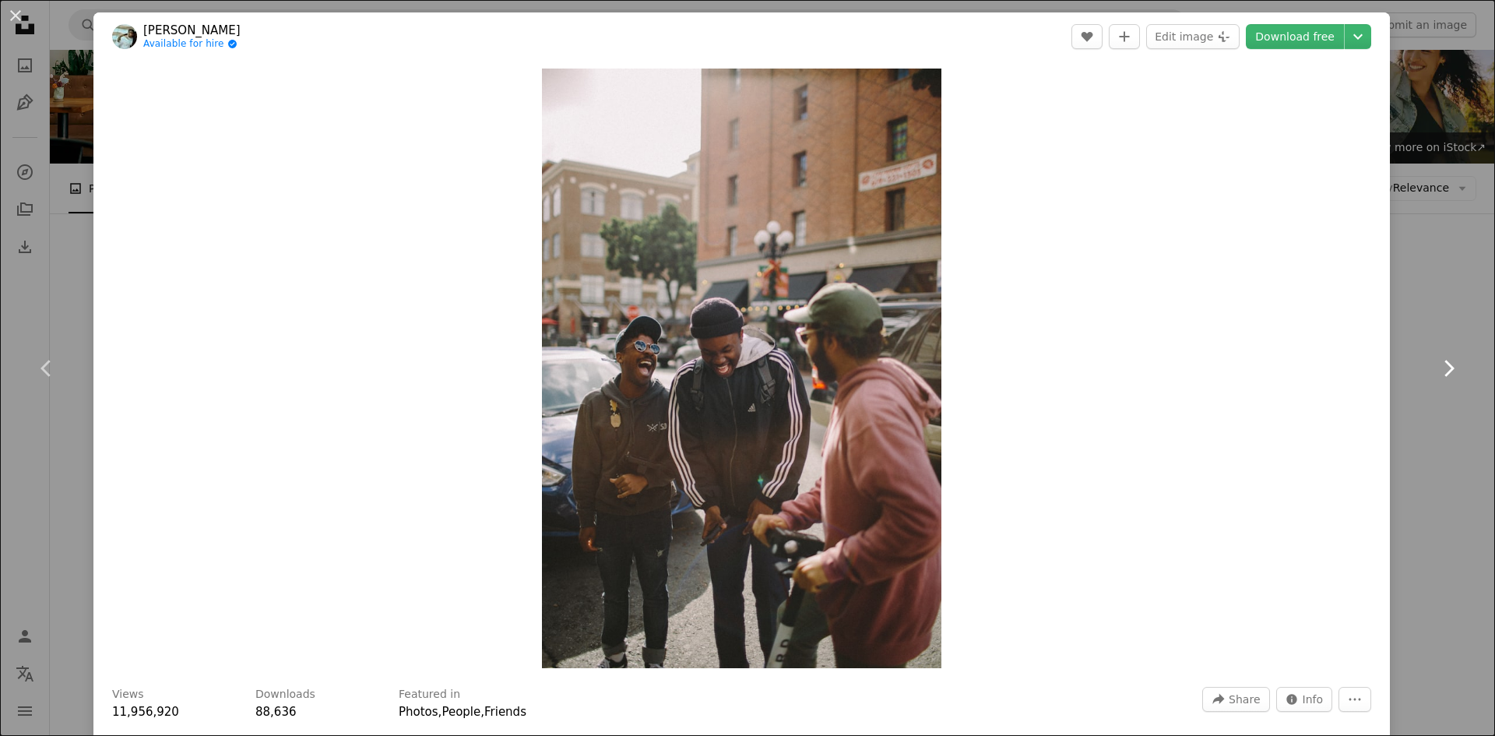
click at [1436, 368] on icon "Chevron right" at bounding box center [1448, 368] width 25 height 25
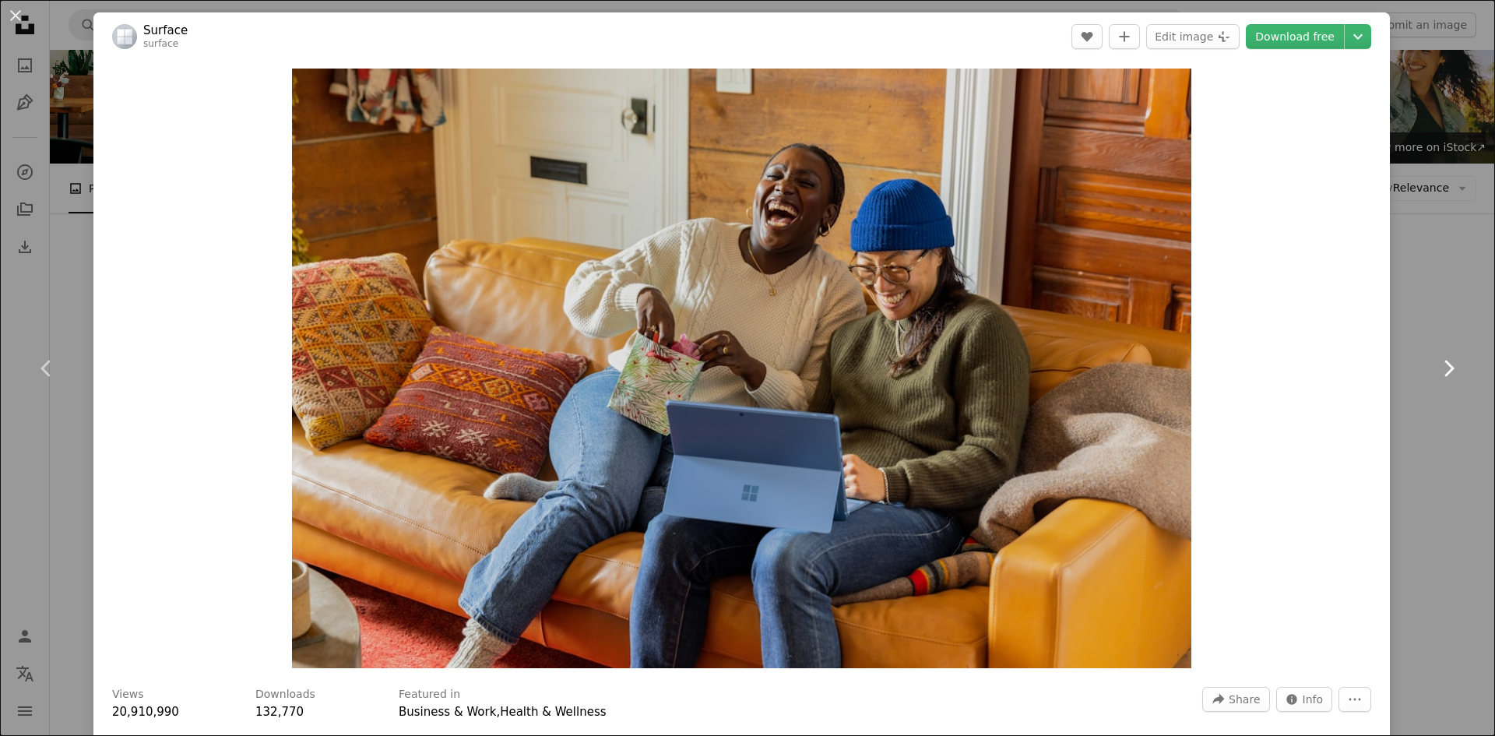
click at [1436, 368] on icon "Chevron right" at bounding box center [1448, 368] width 25 height 25
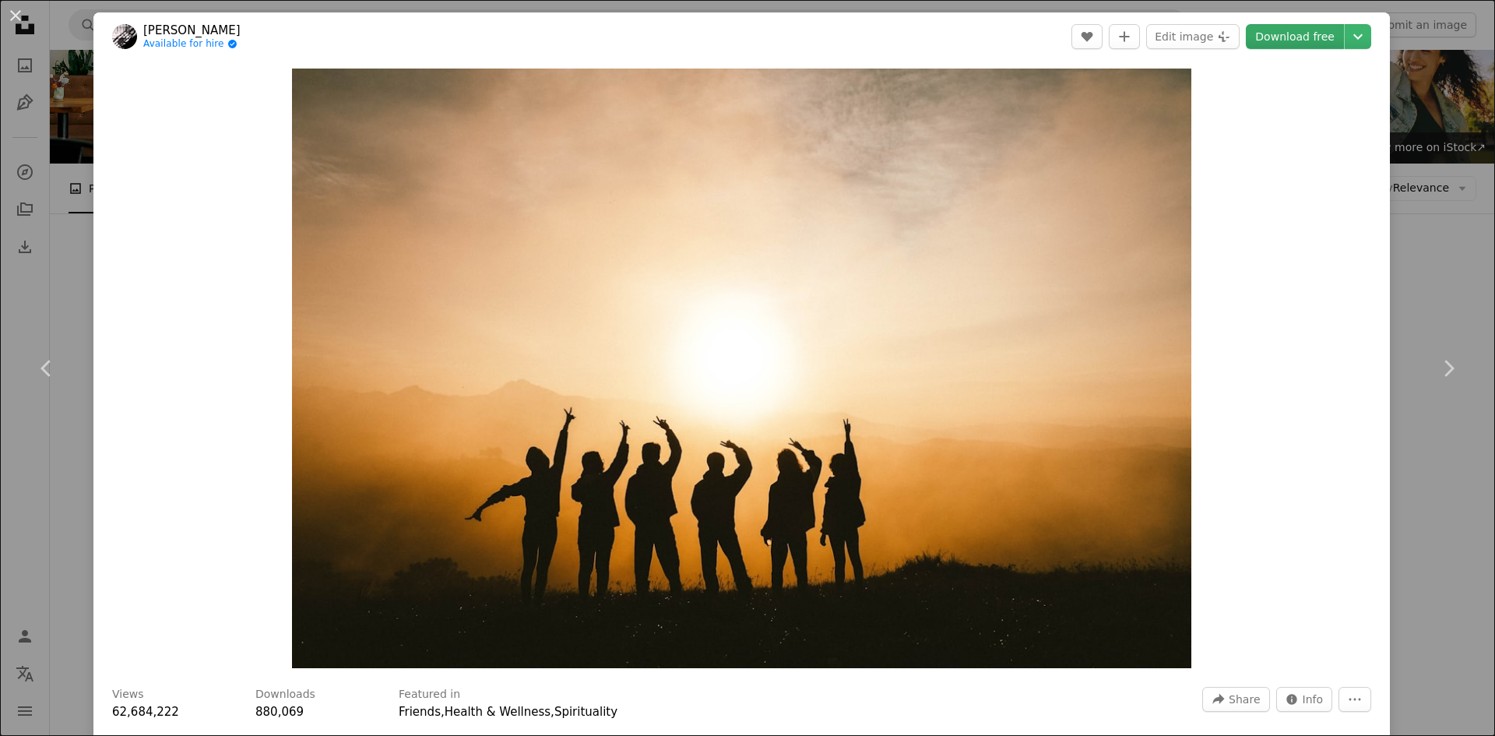
click at [1309, 42] on link "Download free" at bounding box center [1295, 36] width 98 height 25
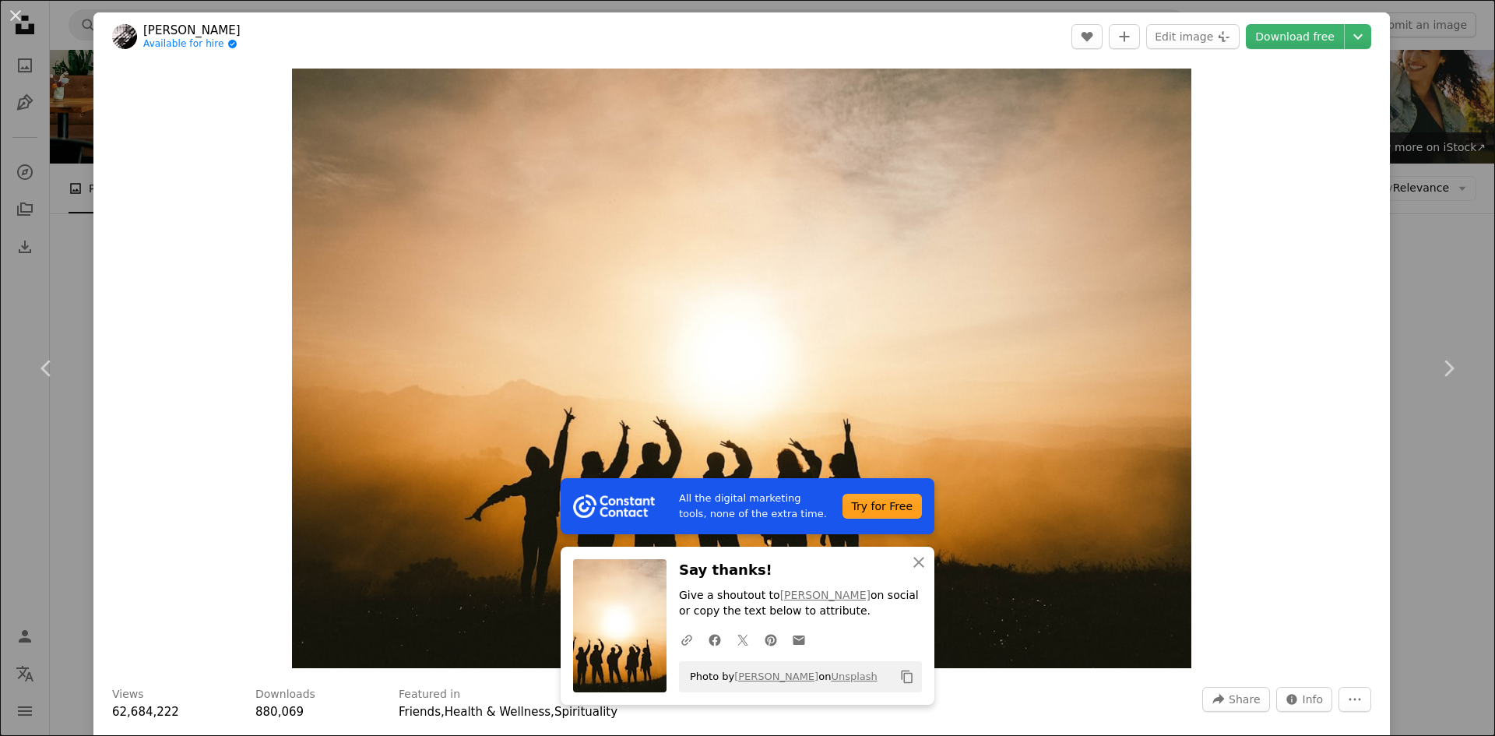
click at [1415, 201] on div "An X shape Chevron left Chevron right All the digital marketing tools, none of …" at bounding box center [747, 368] width 1495 height 736
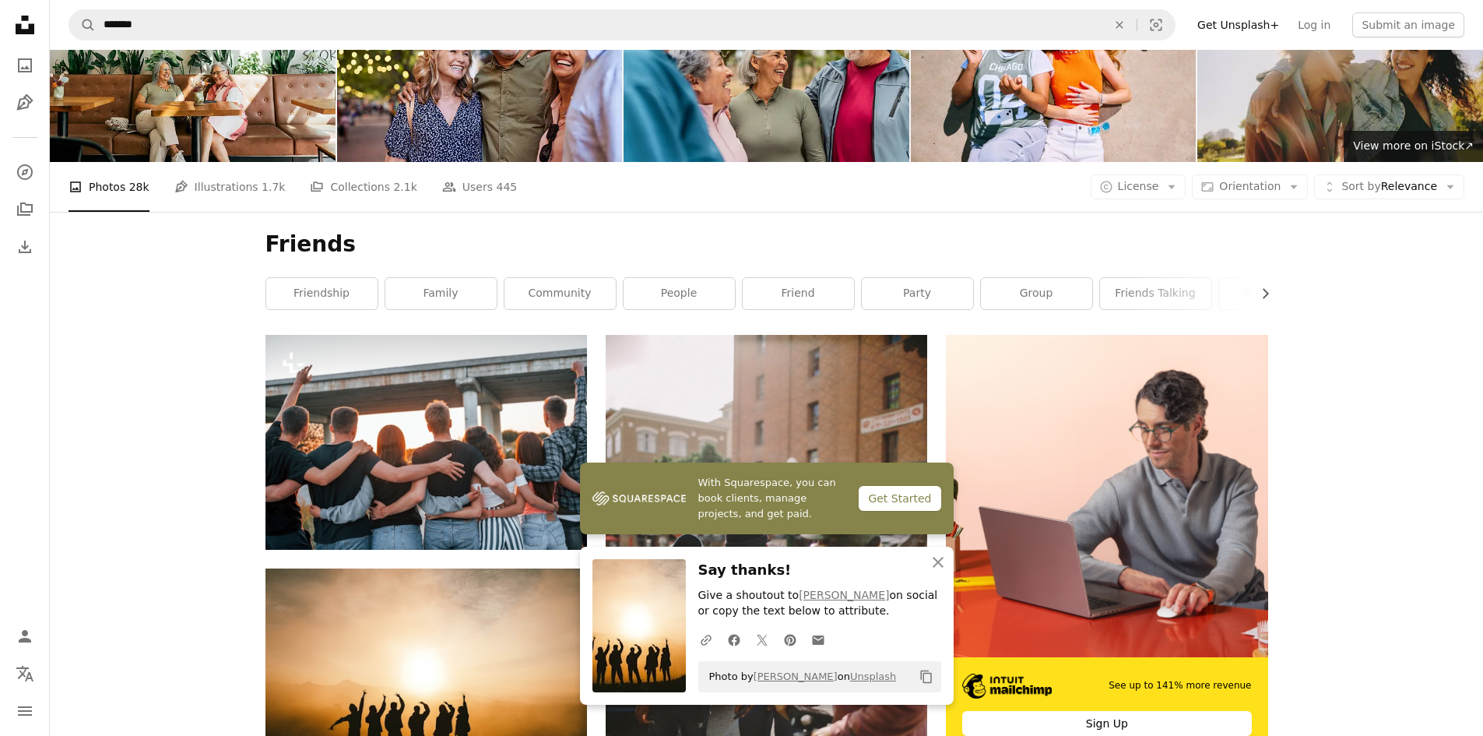
click at [16, 23] on icon "Unsplash logo Unsplash Home" at bounding box center [24, 24] width 31 height 31
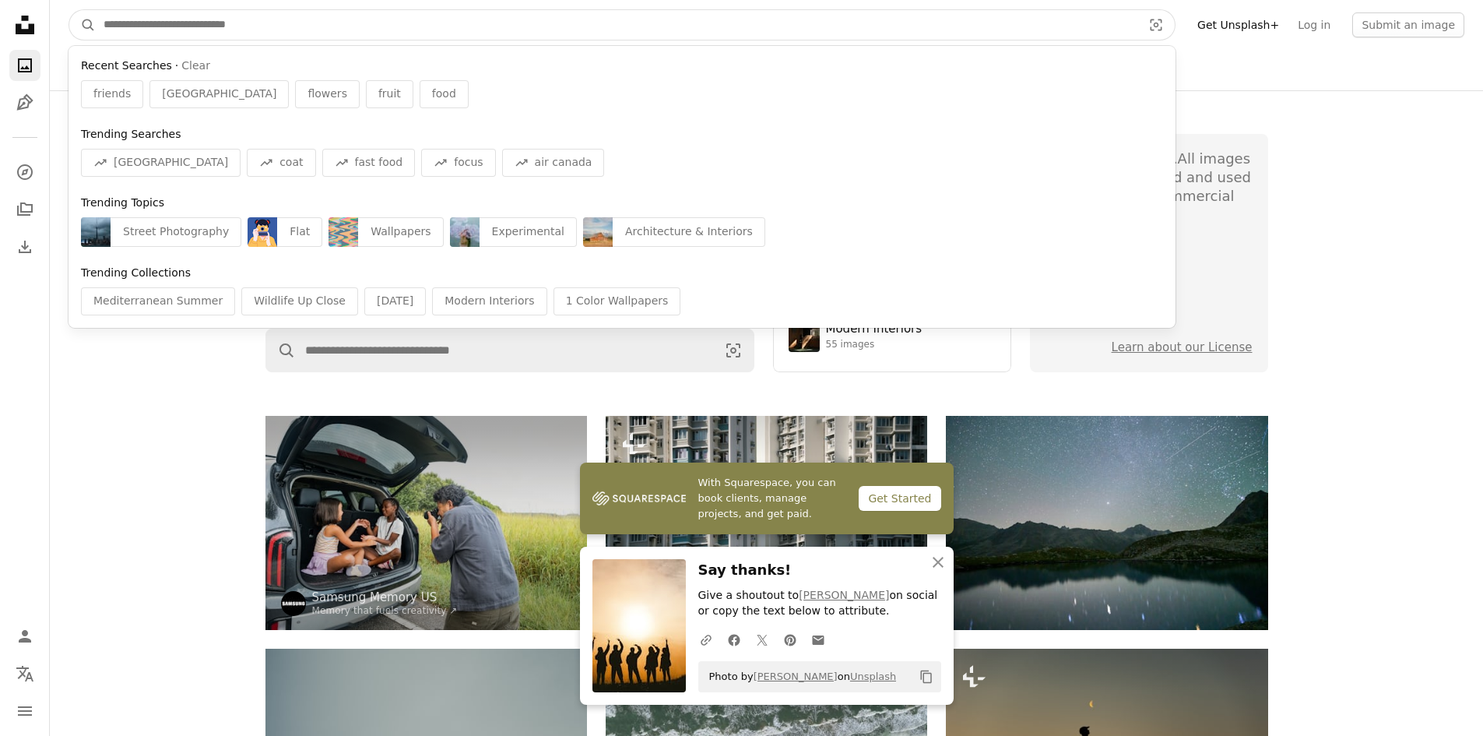
click at [530, 27] on input "Find visuals sitewide" at bounding box center [617, 25] width 1042 height 30
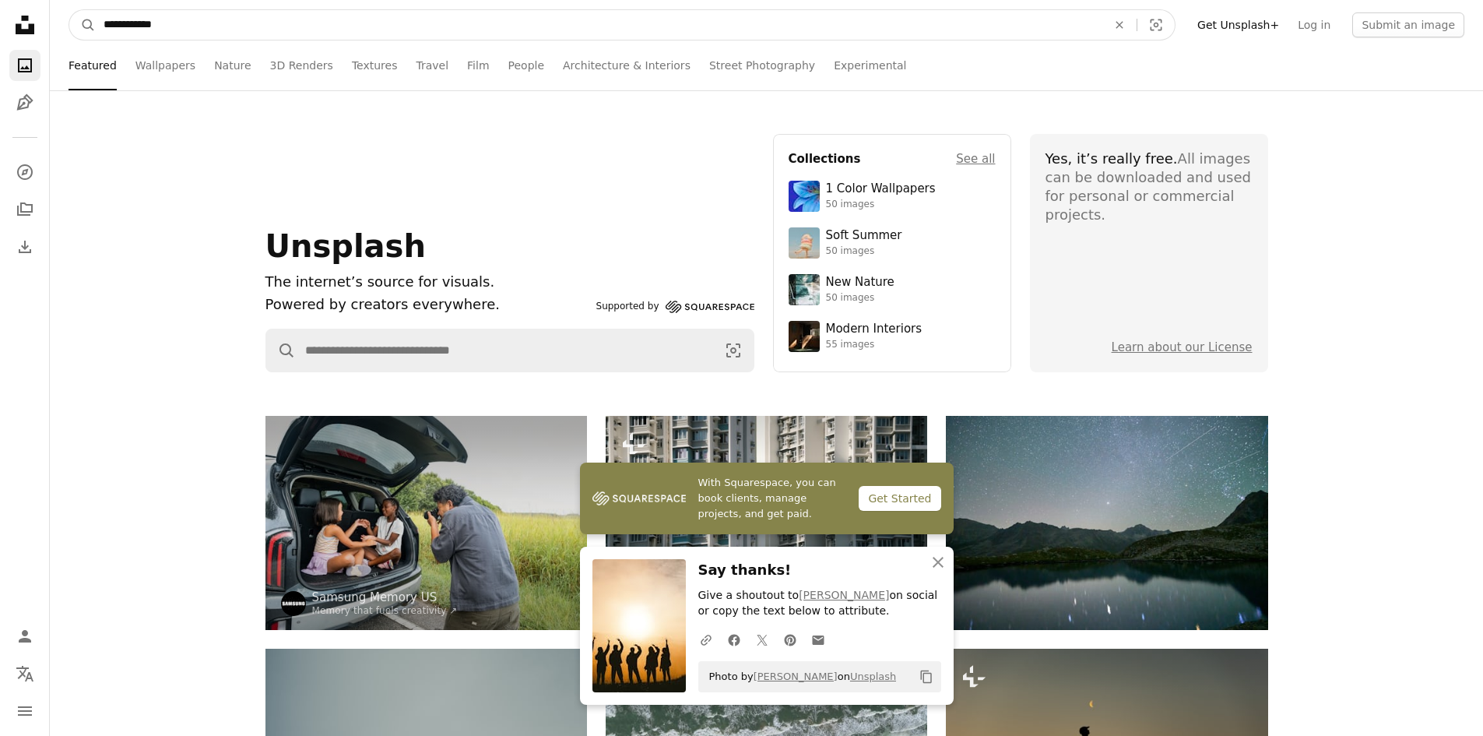
type input "**********"
click button "A magnifying glass" at bounding box center [82, 25] width 26 height 30
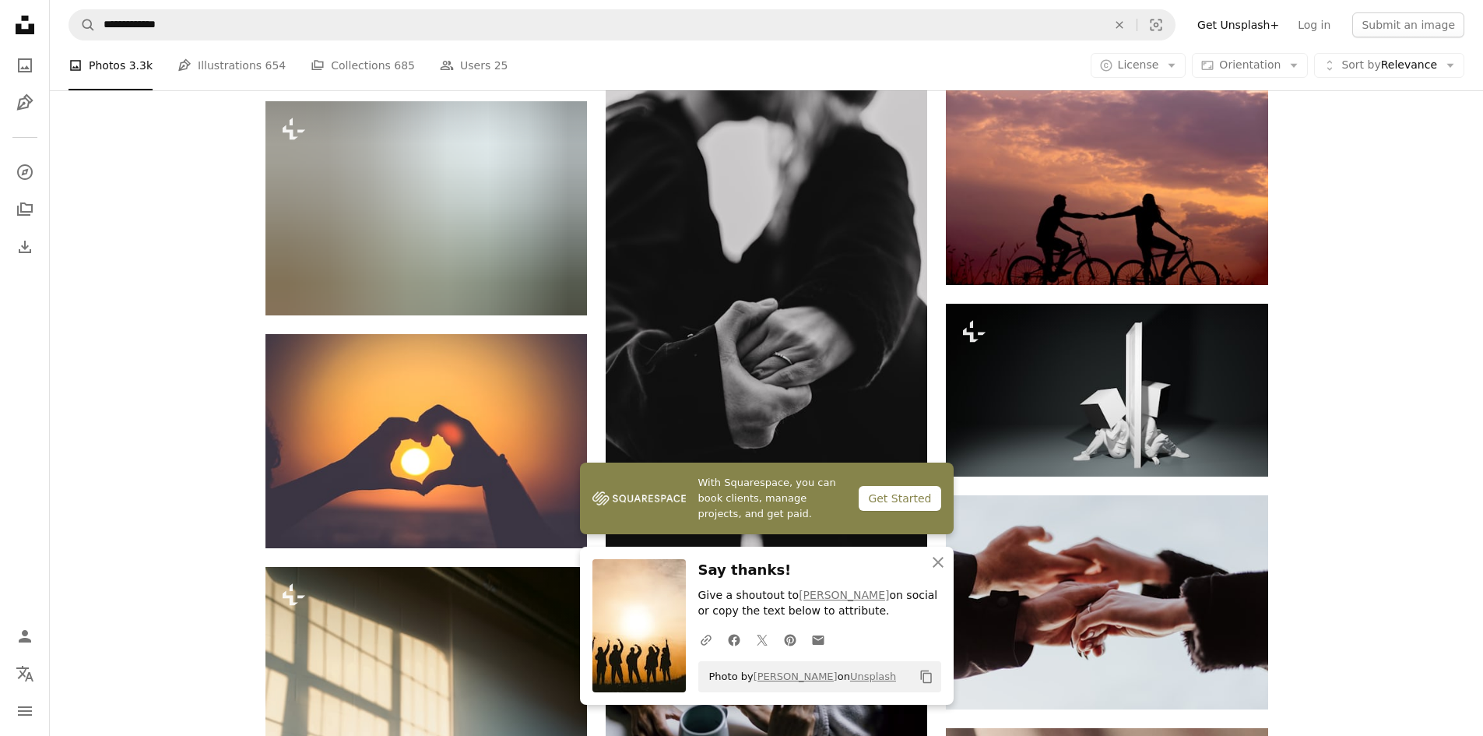
scroll to position [467, 0]
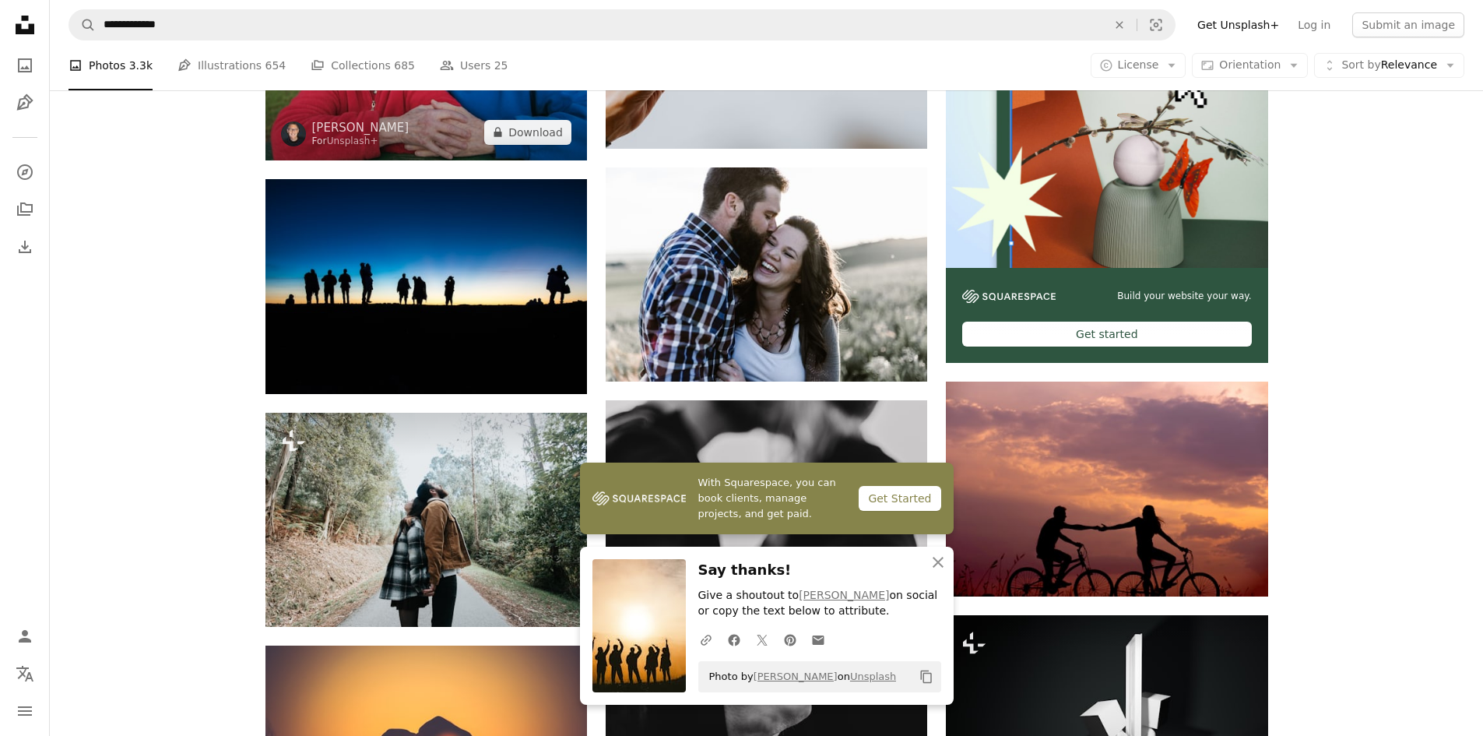
click at [535, 114] on img at bounding box center [426, 53] width 322 height 214
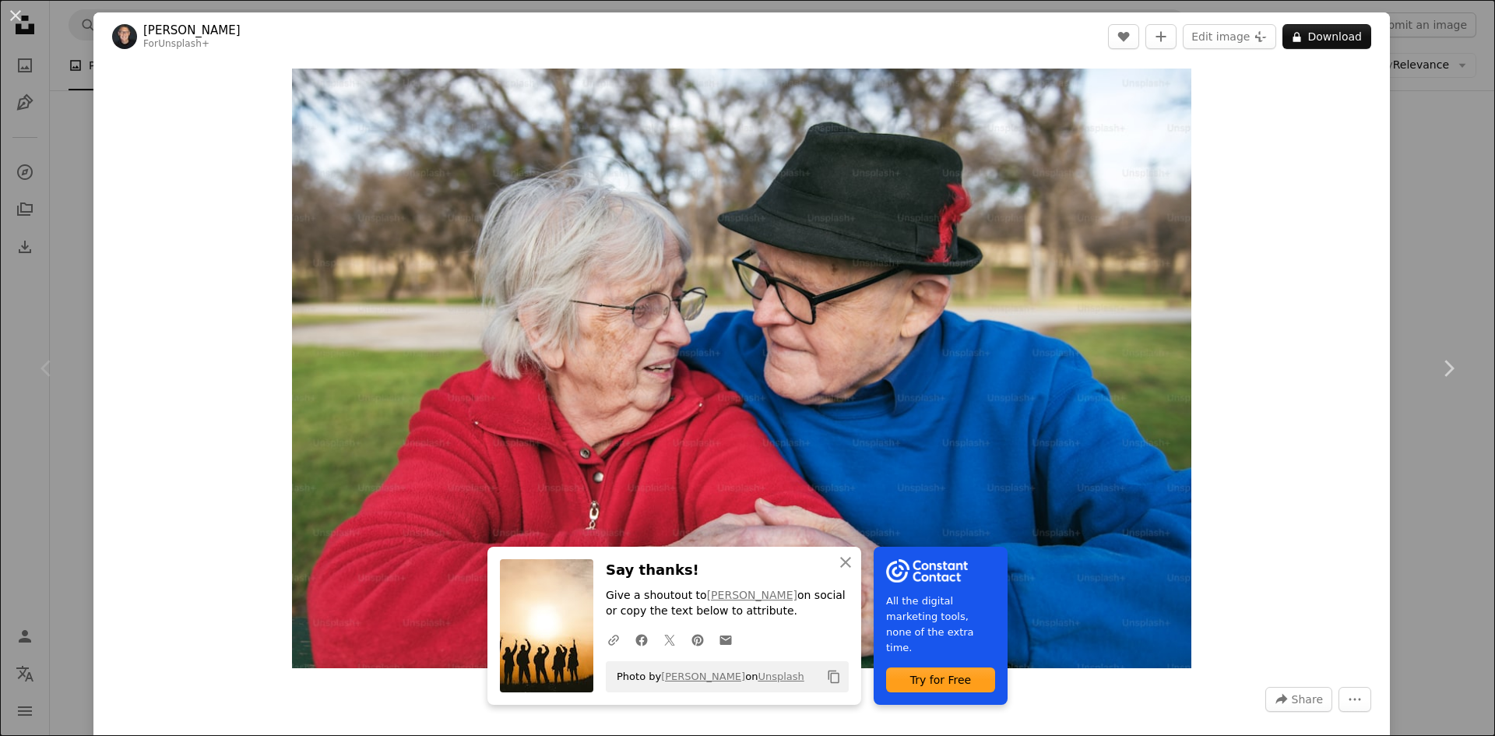
click at [36, 220] on div "An X shape Chevron left Chevron right An X shape Close Say thanks! Give a shout…" at bounding box center [747, 368] width 1495 height 736
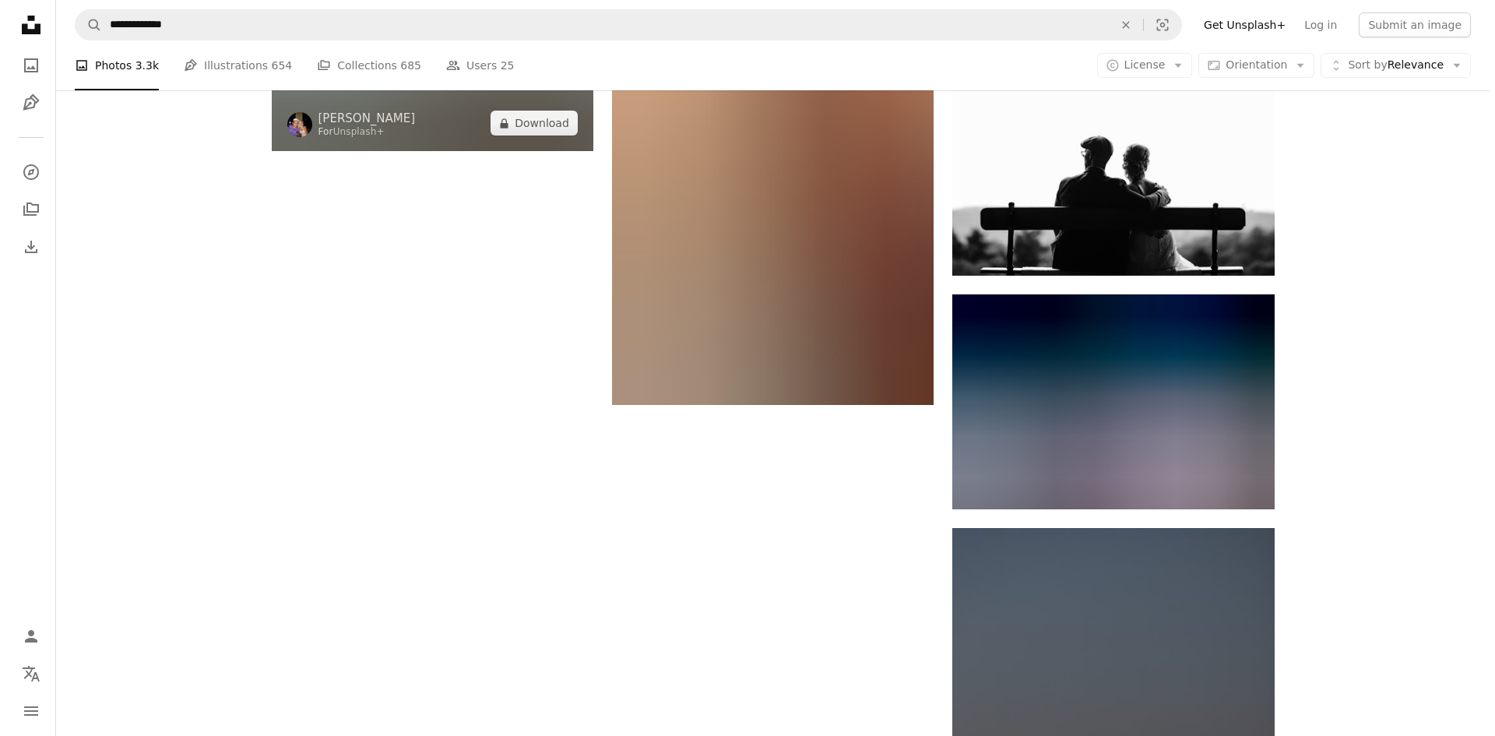
scroll to position [2491, 0]
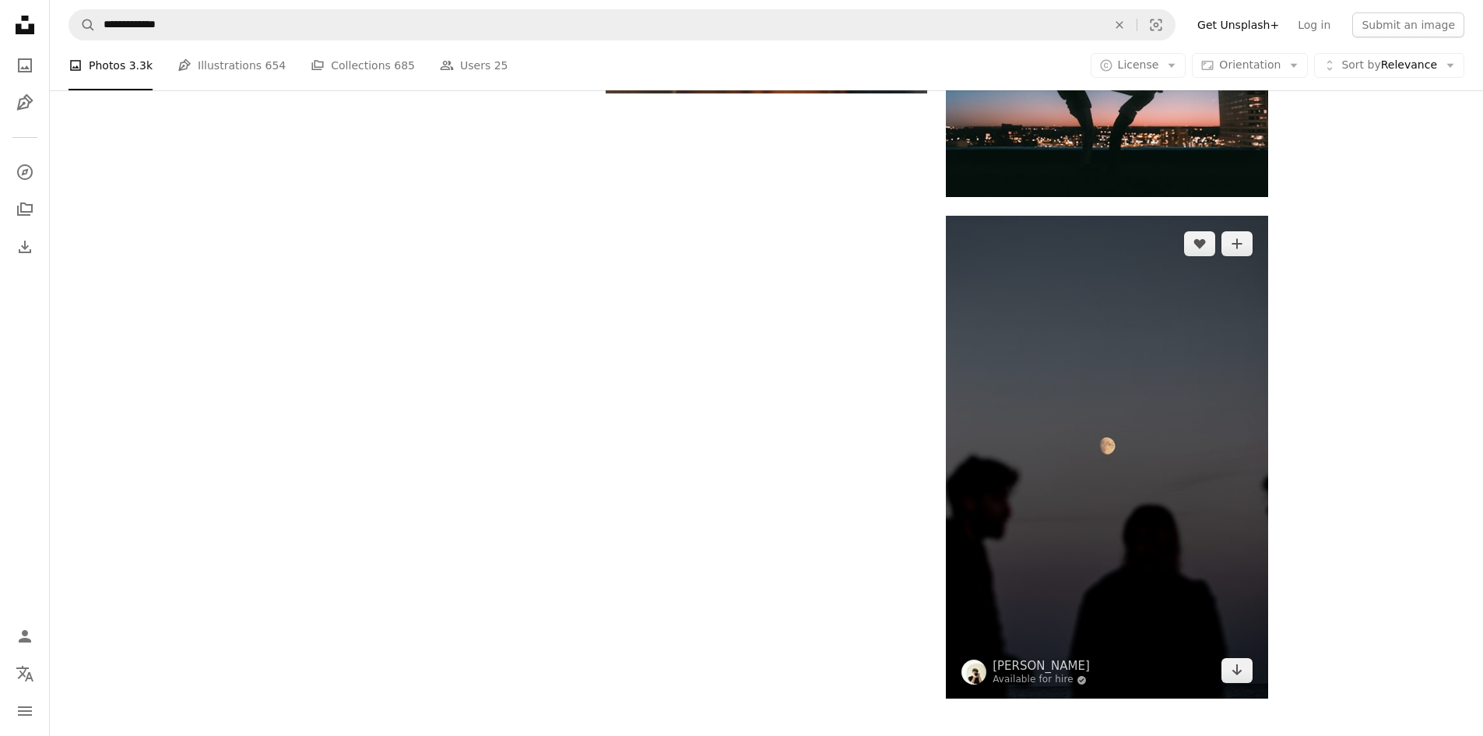
click at [1162, 518] on img at bounding box center [1107, 457] width 322 height 483
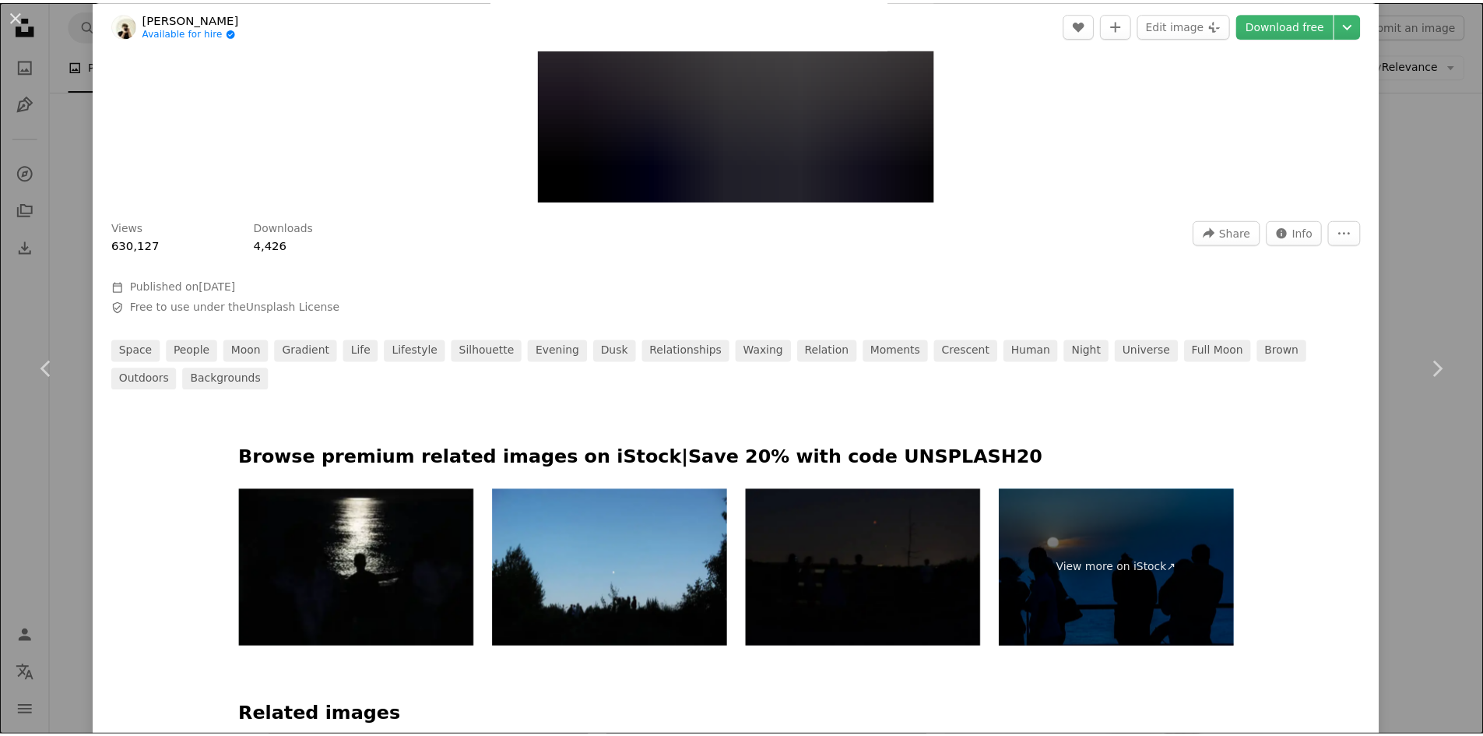
scroll to position [78, 0]
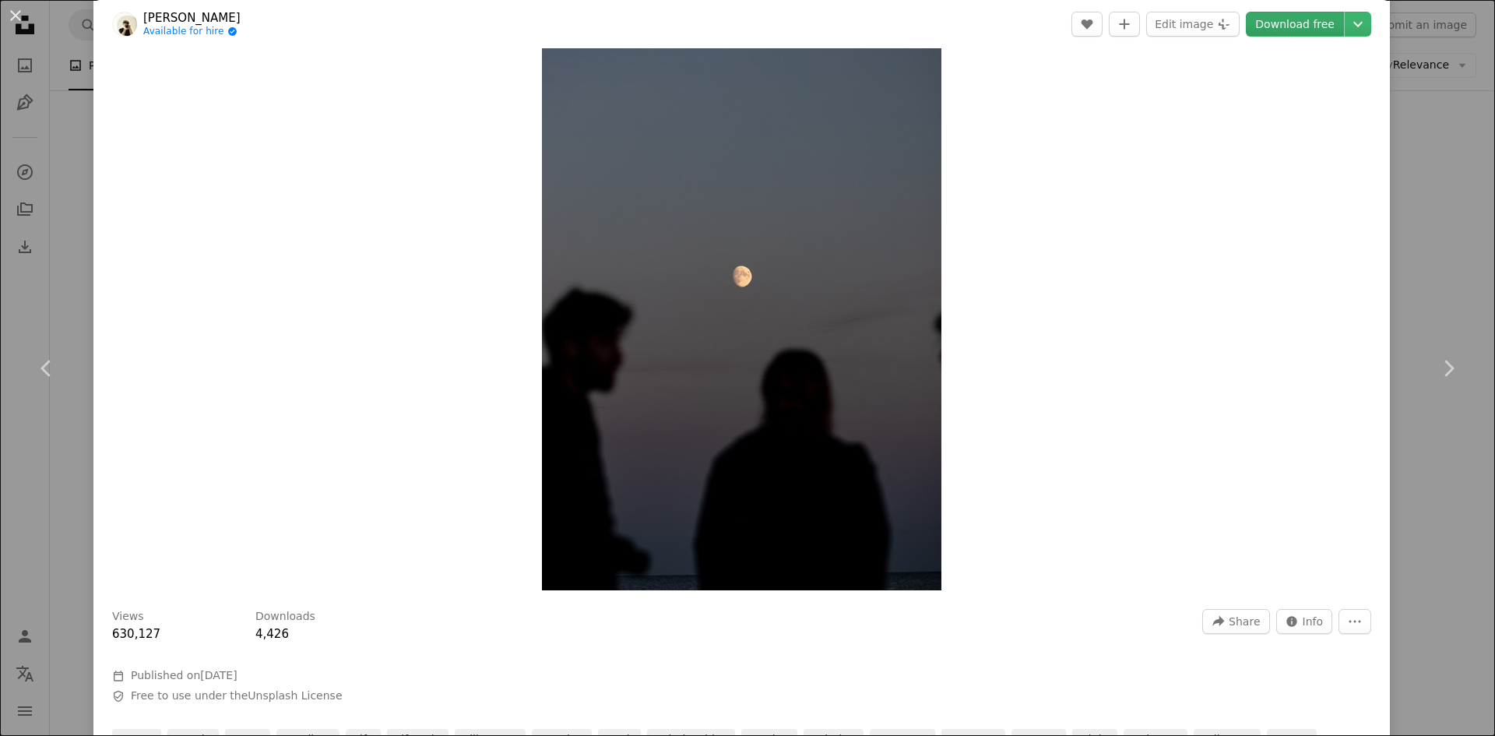
click at [1294, 21] on link "Download free" at bounding box center [1295, 24] width 98 height 25
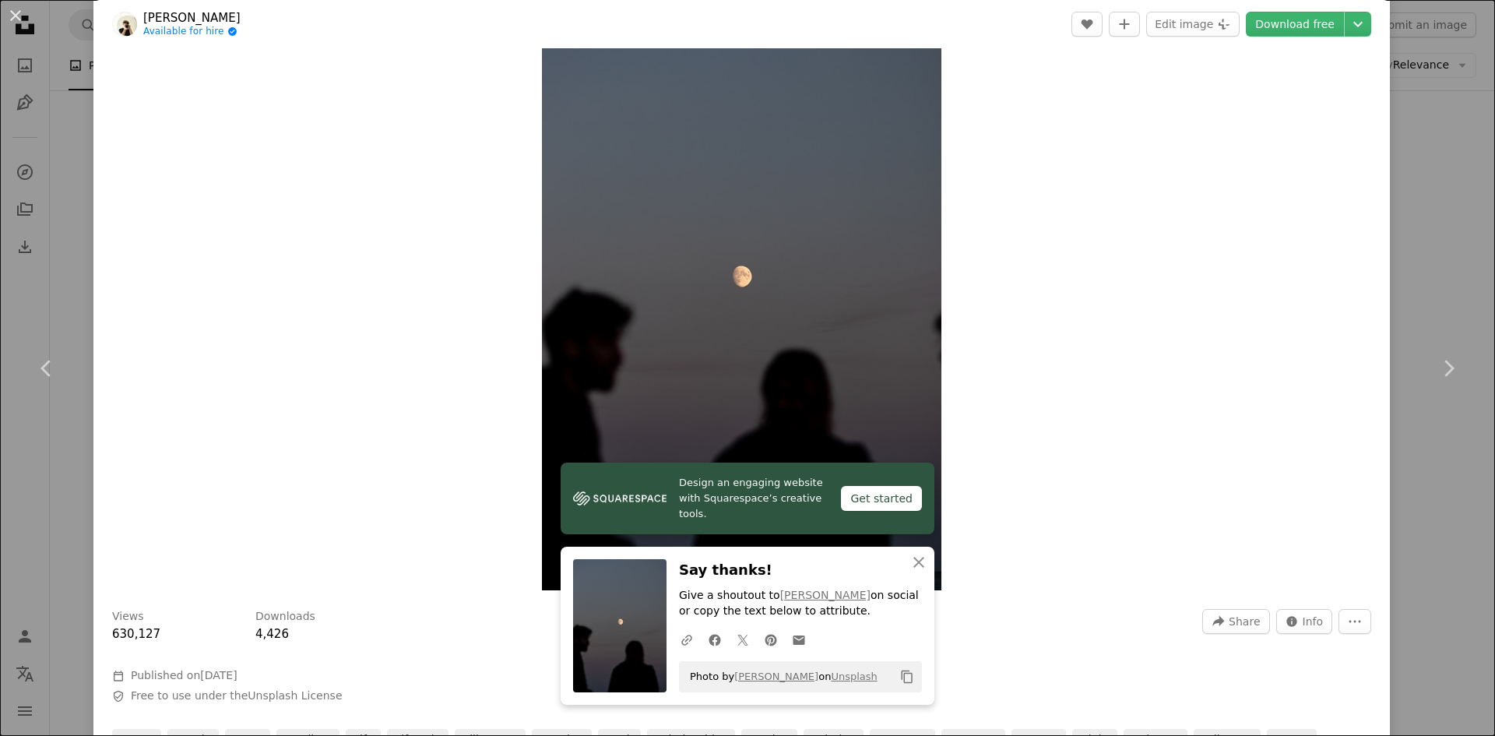
click at [1436, 74] on div "An X shape Chevron left Chevron right Design an engaging website with Squarespa…" at bounding box center [747, 368] width 1495 height 736
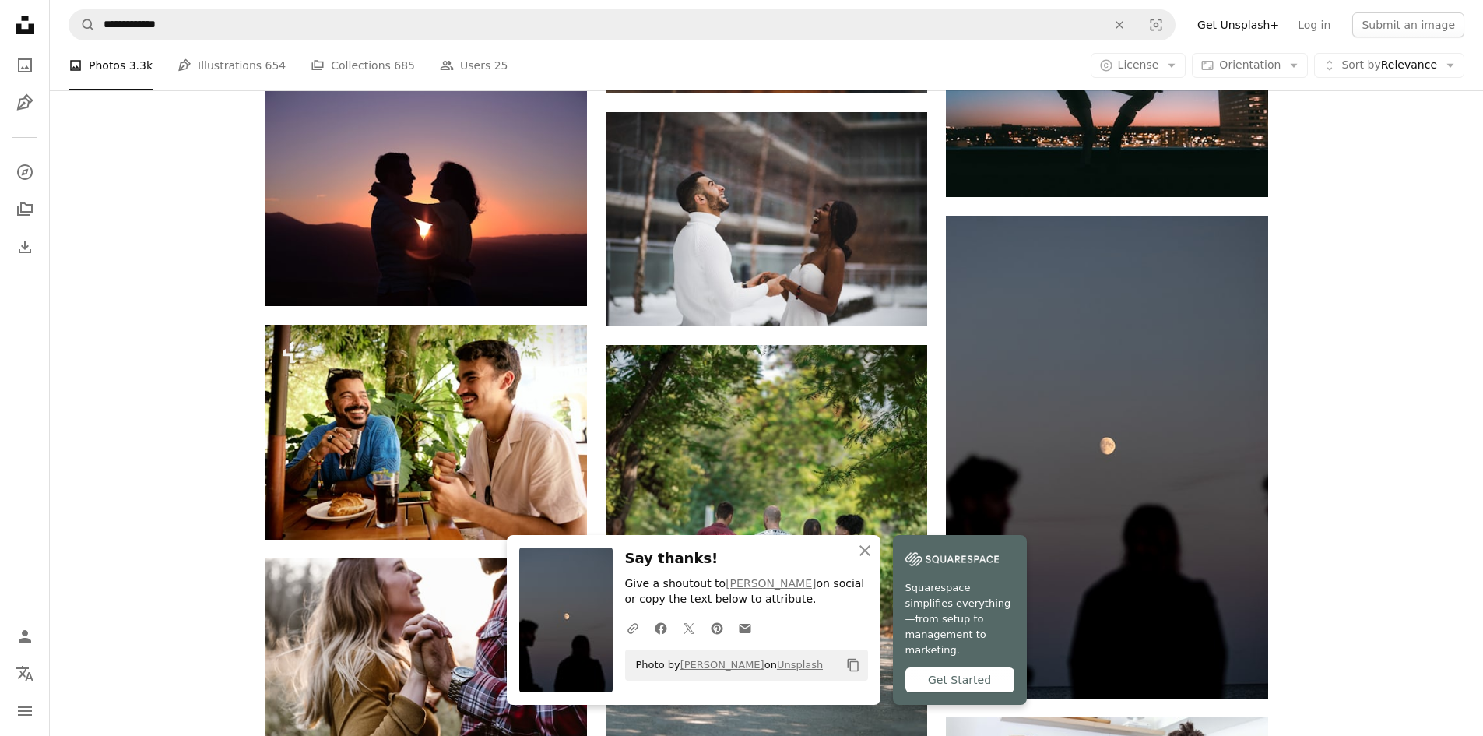
click at [1445, 155] on div "Plus sign for Unsplash+ A heart A plus sign [PERSON_NAME] For Unsplash+ A lock …" at bounding box center [766, 163] width 1433 height 4485
click at [21, 23] on icon "Unsplash logo Unsplash Home" at bounding box center [24, 24] width 31 height 31
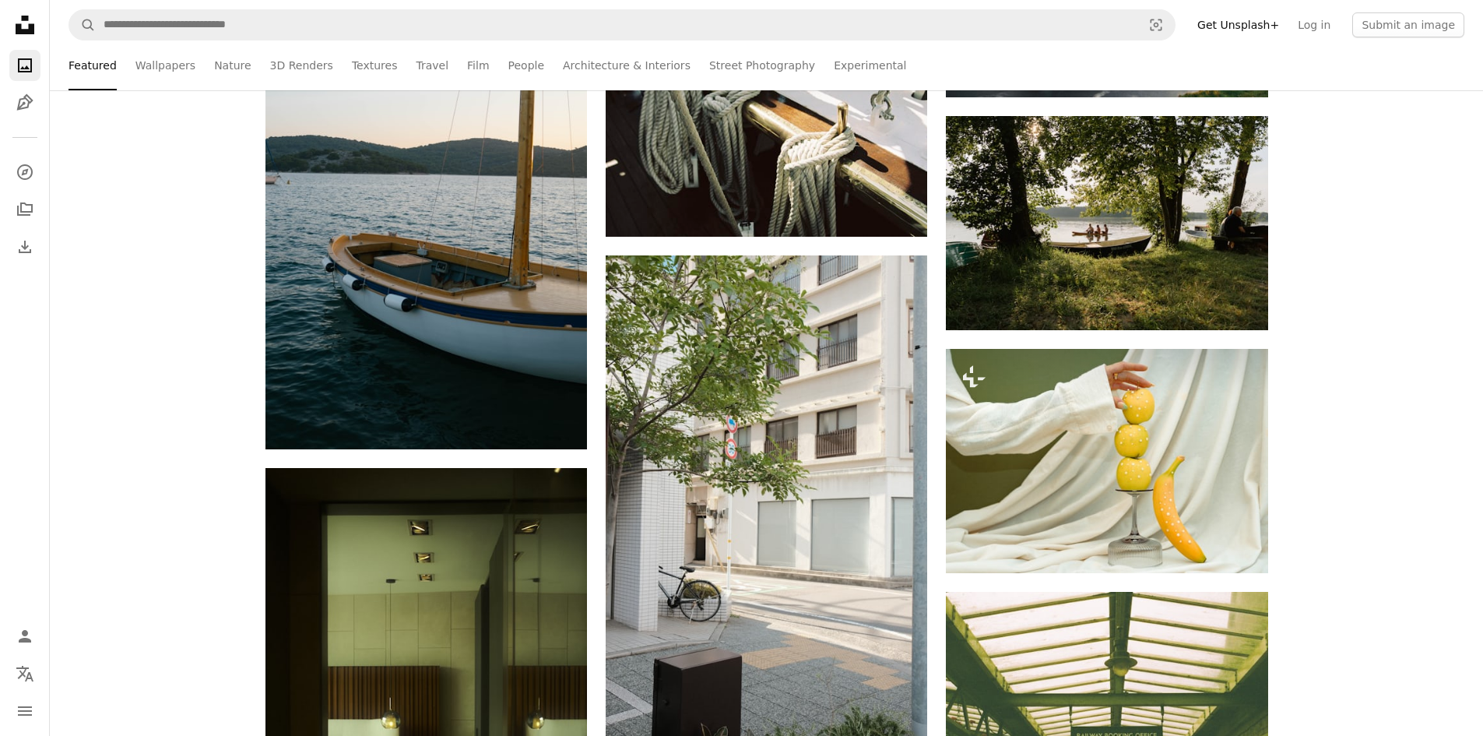
scroll to position [4671, 0]
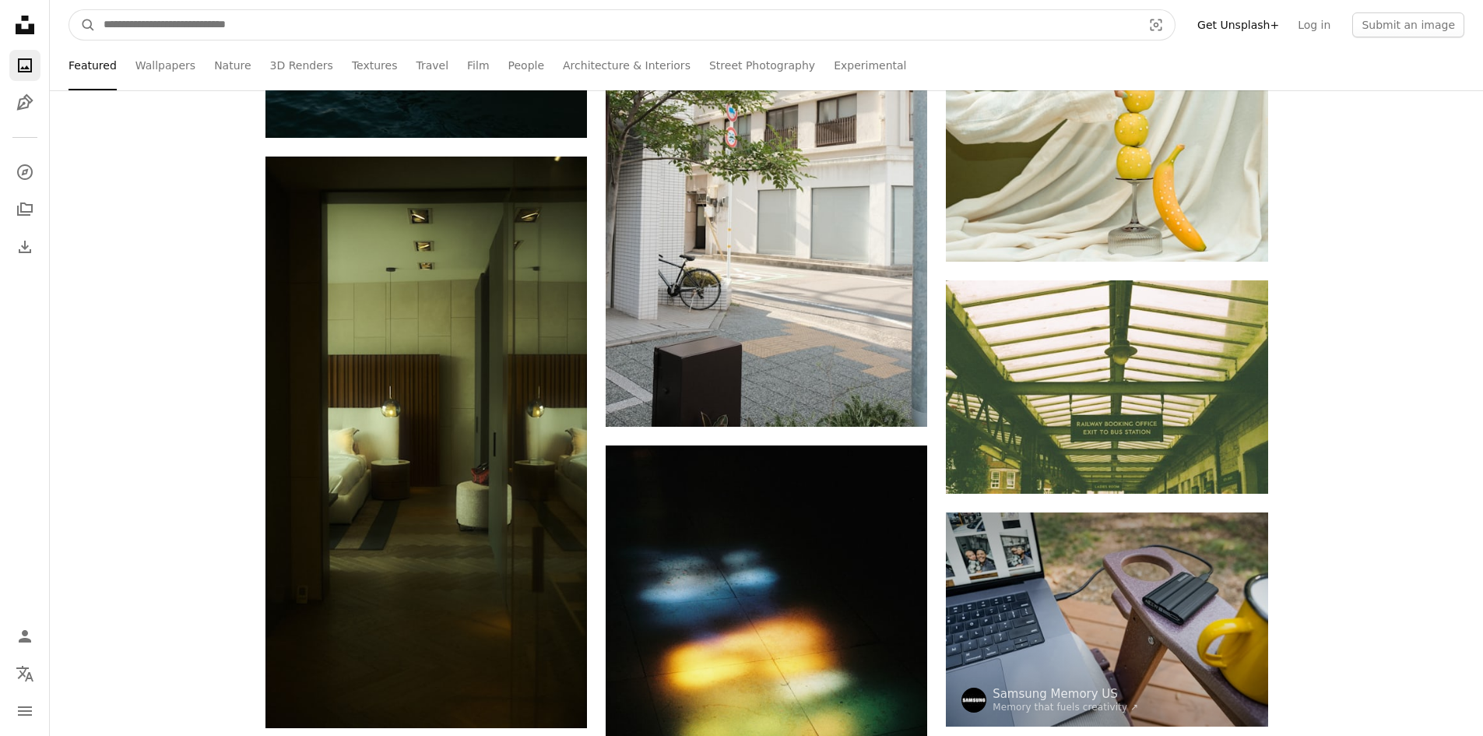
click at [678, 17] on input "Find visuals sitewide" at bounding box center [617, 25] width 1042 height 30
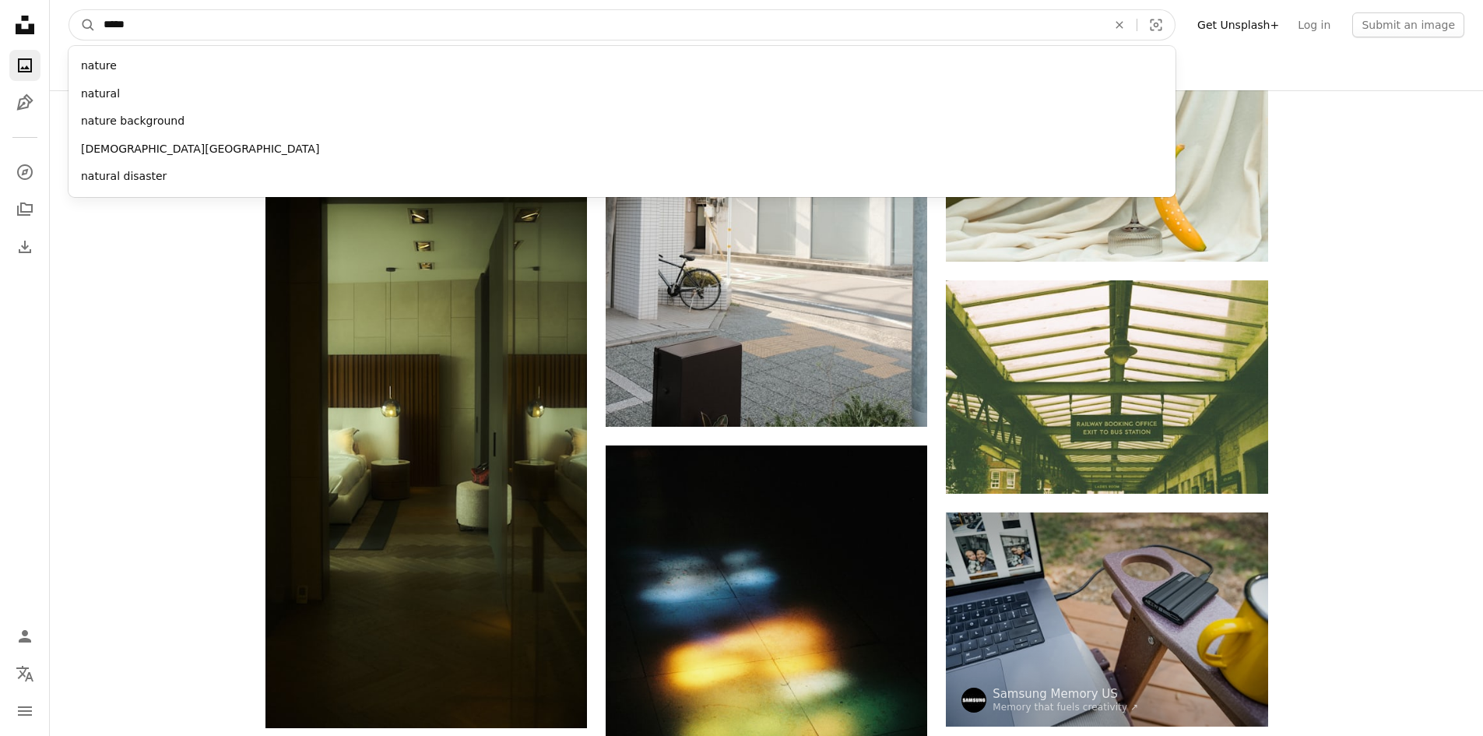
type input "******"
click button "A magnifying glass" at bounding box center [82, 25] width 26 height 30
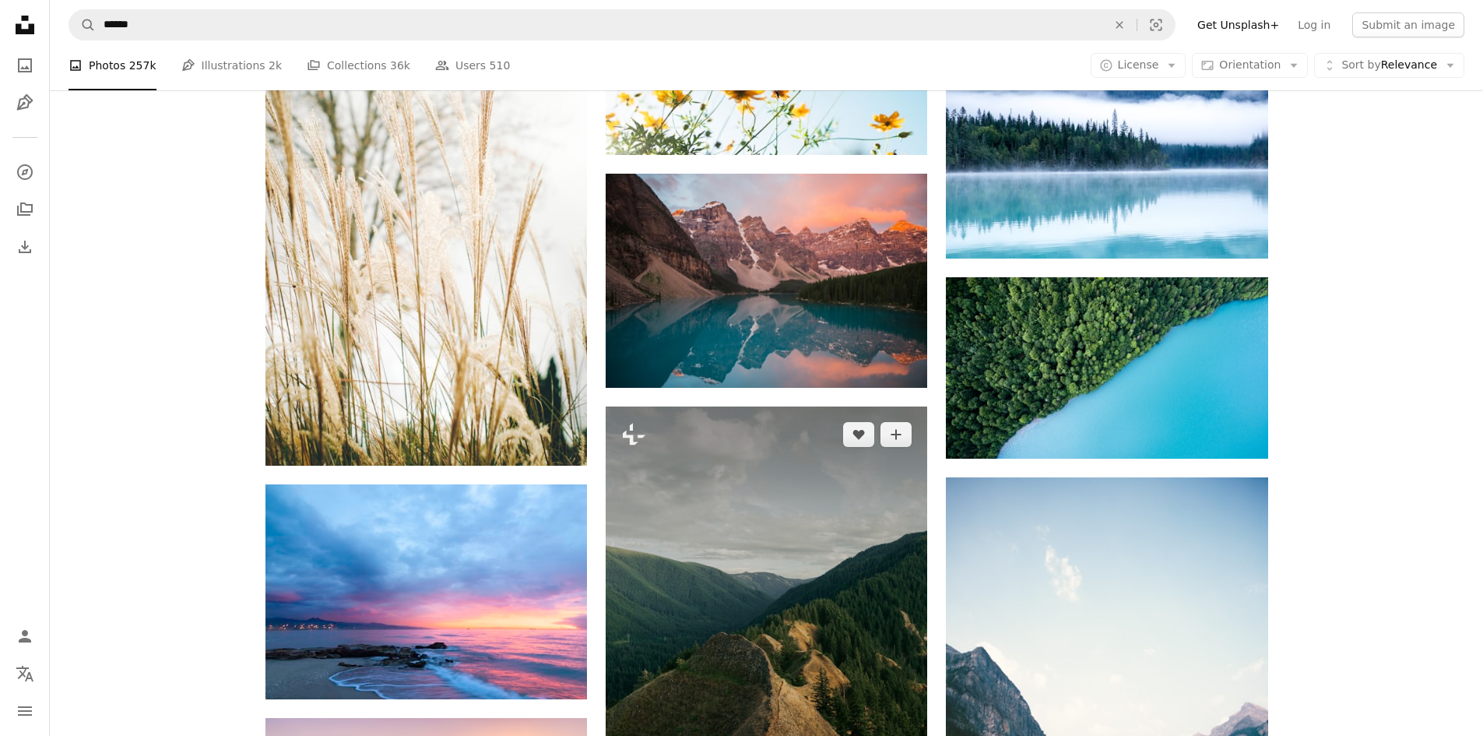
scroll to position [8564, 0]
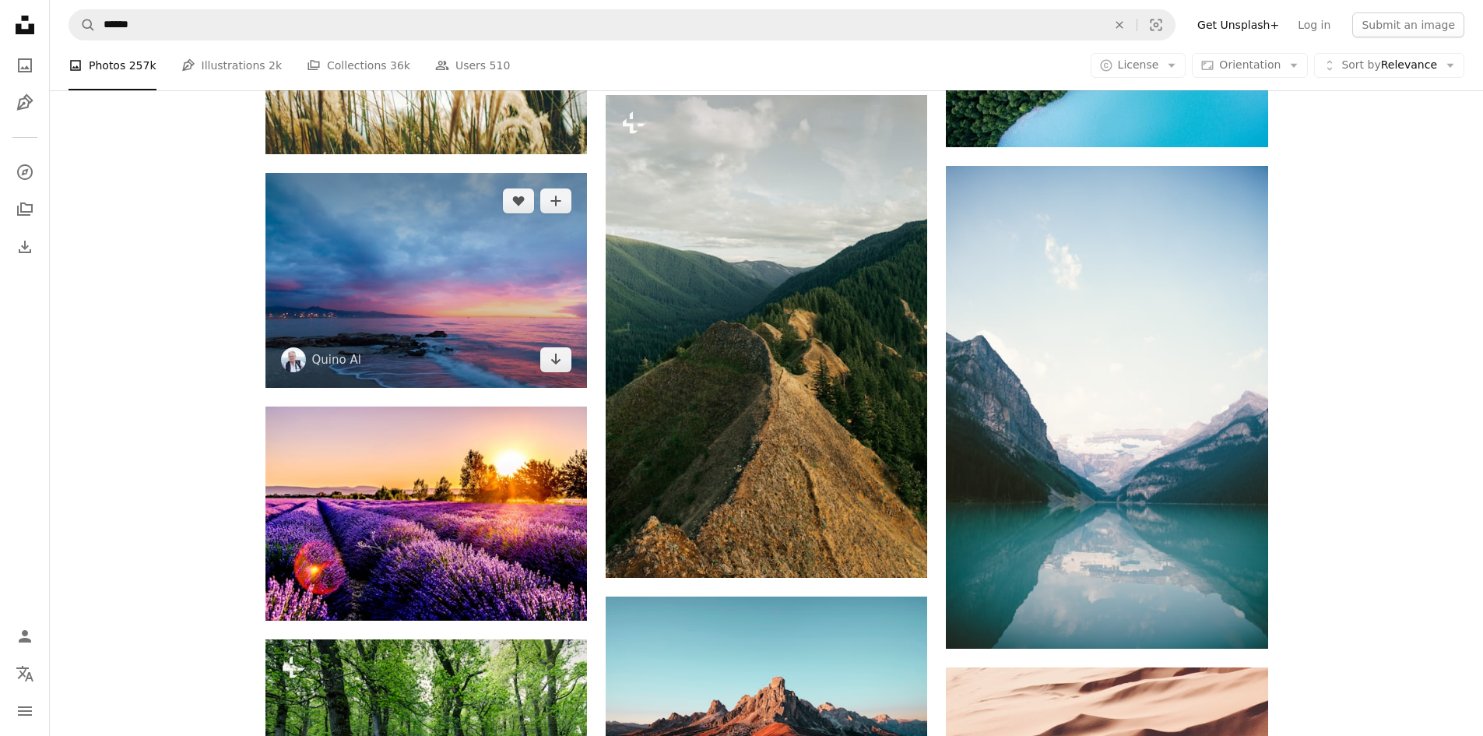
click at [447, 311] on img at bounding box center [426, 280] width 322 height 214
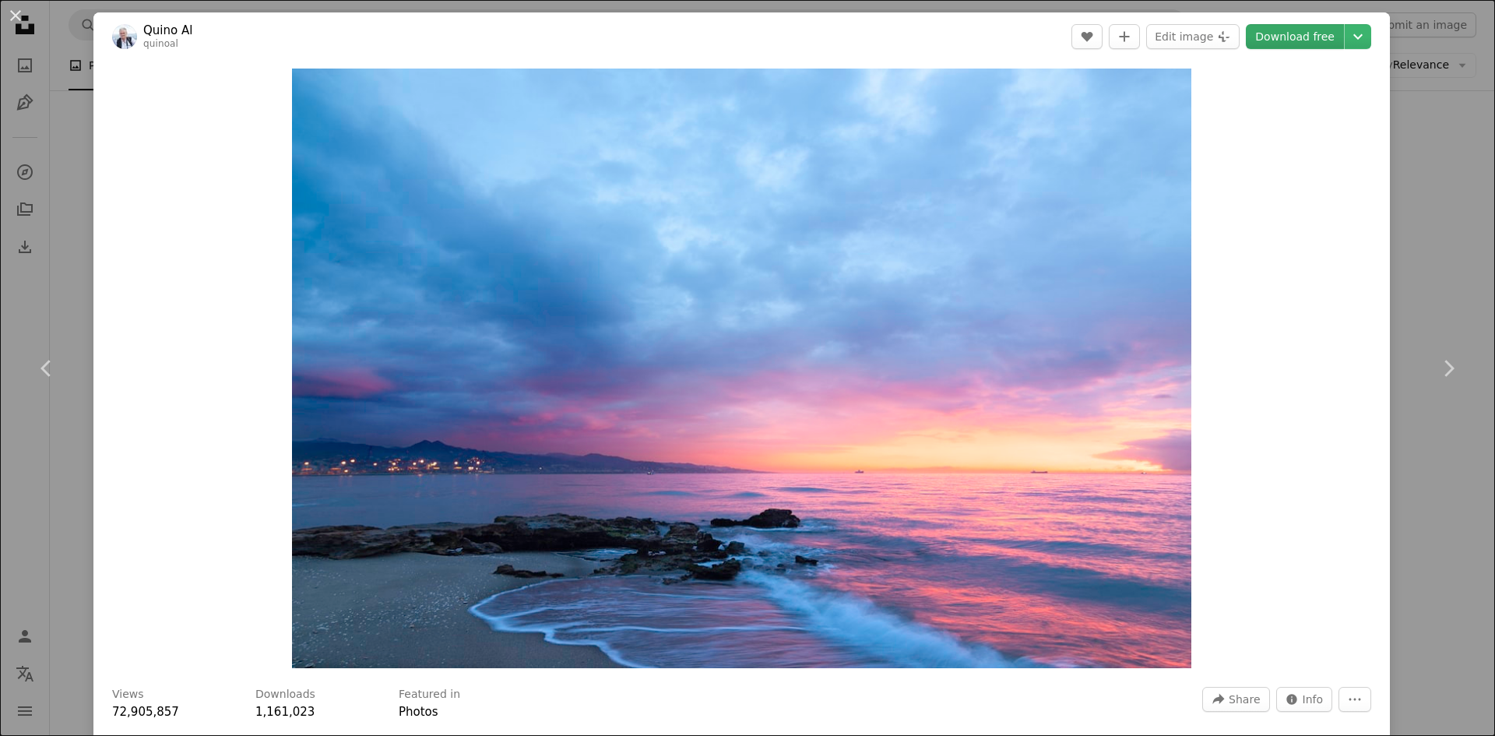
click at [1299, 32] on link "Download free" at bounding box center [1295, 36] width 98 height 25
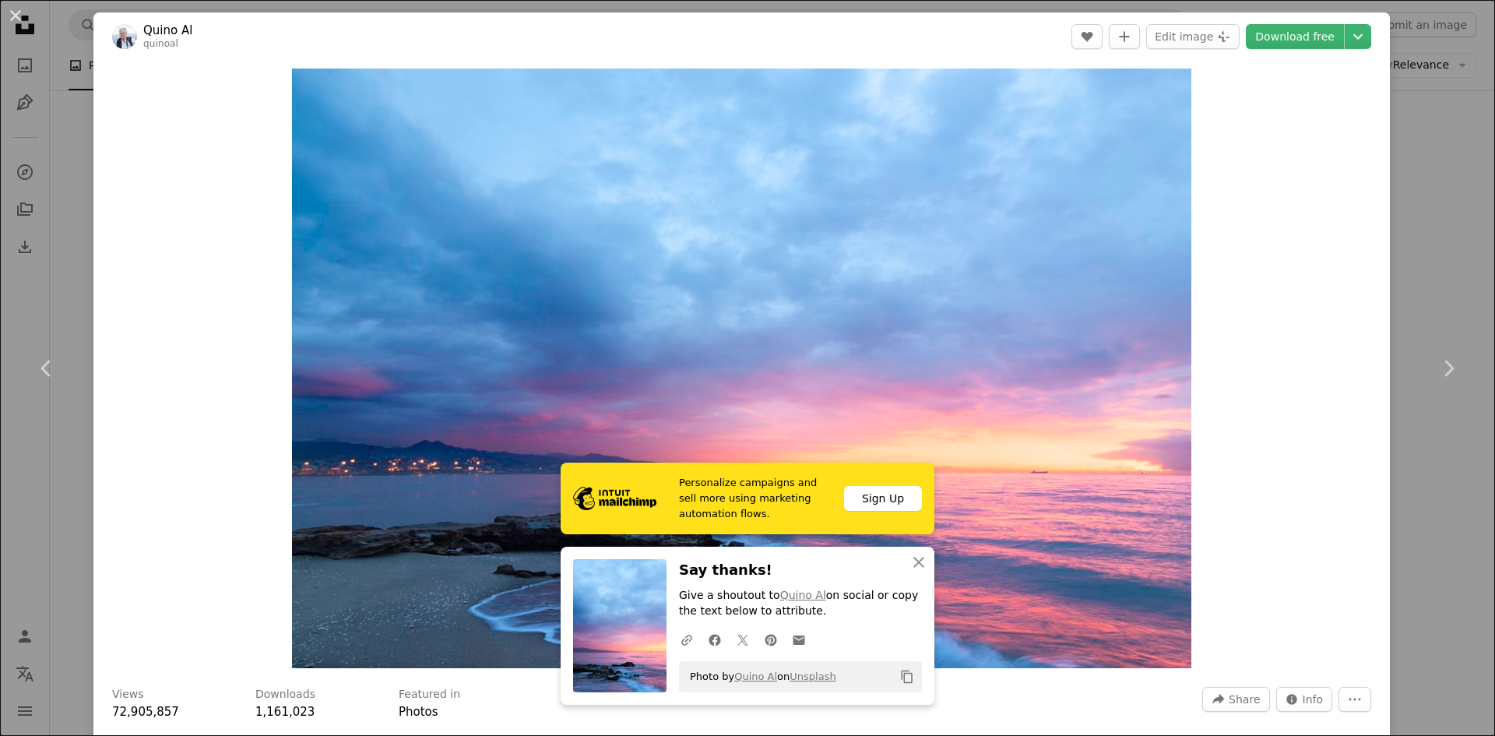
click at [1419, 104] on div "An X shape Chevron left Chevron right Personalize campaigns and sell more using…" at bounding box center [747, 368] width 1495 height 736
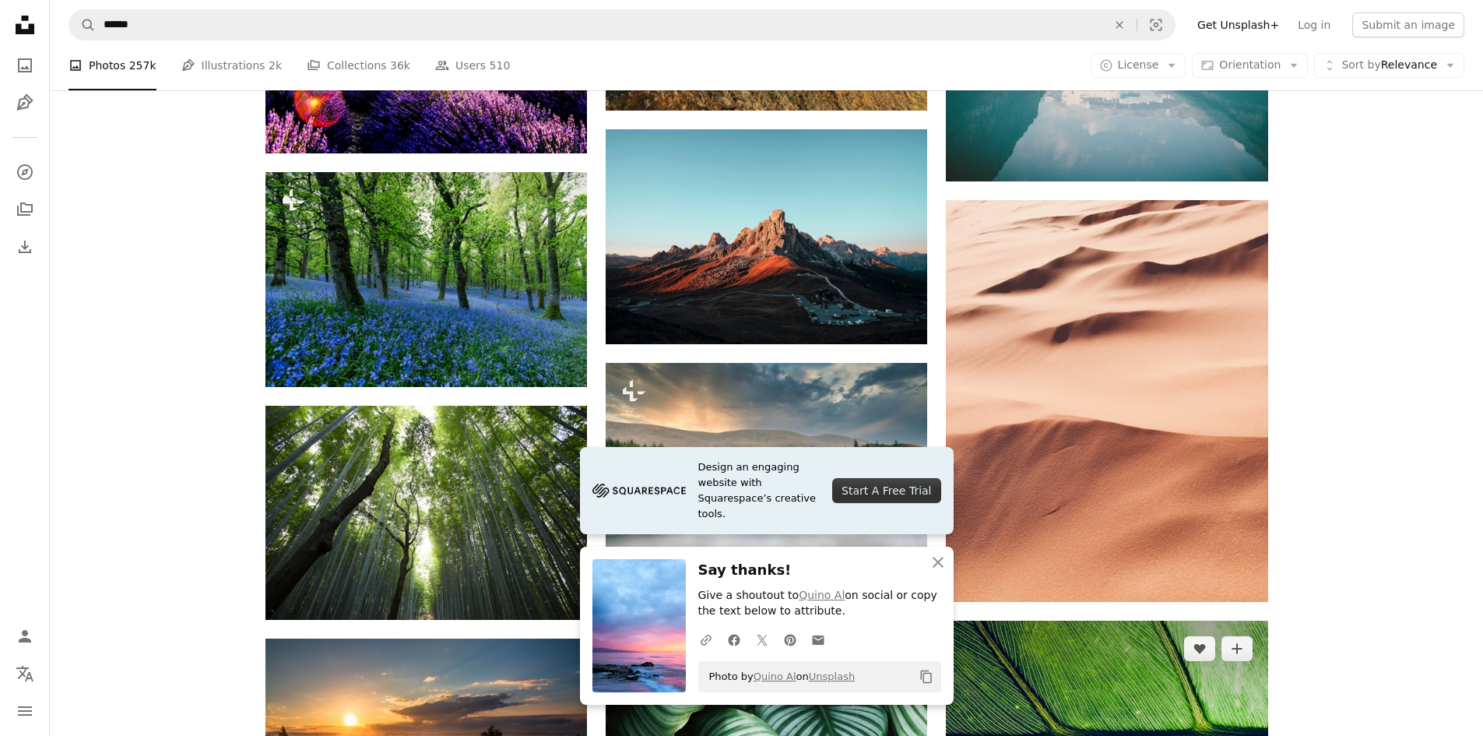
scroll to position [9420, 0]
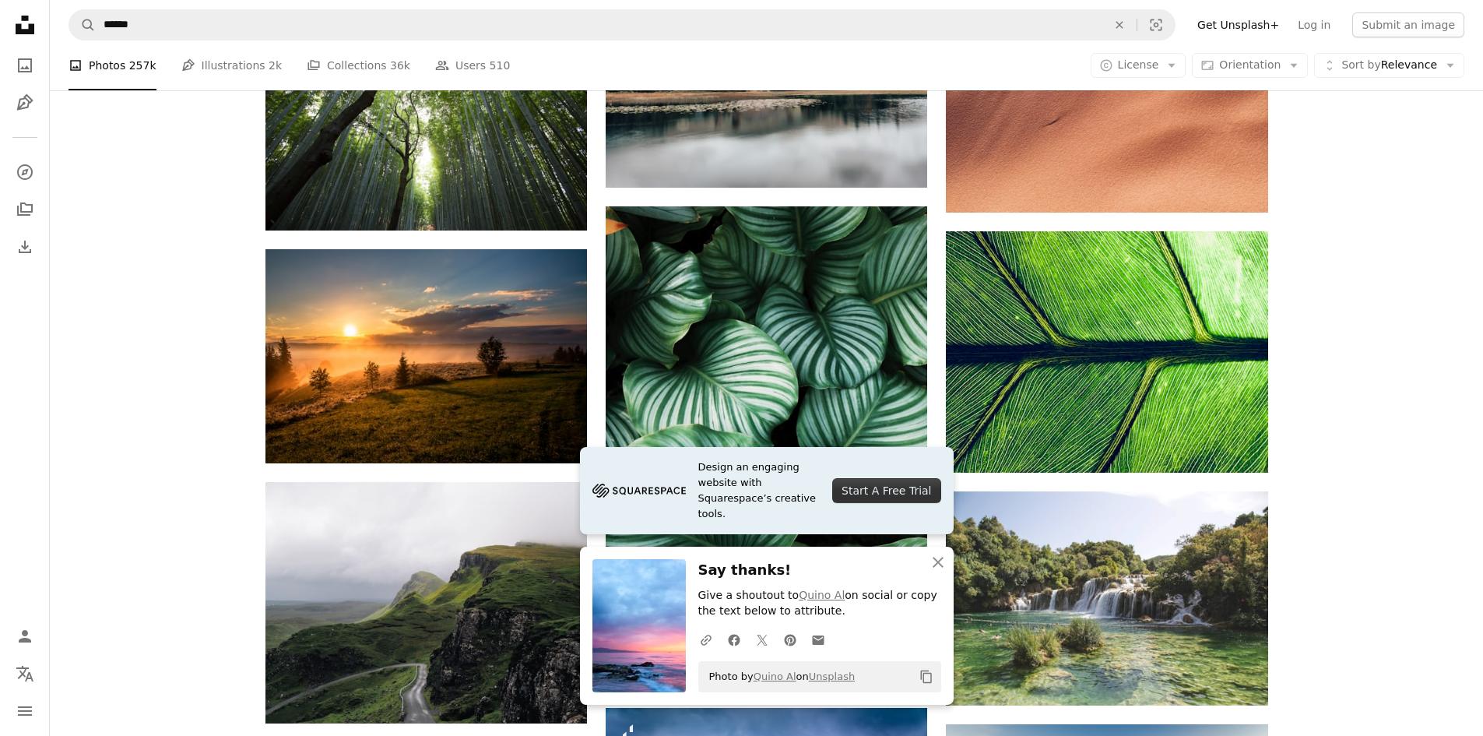
click at [16, 22] on icon "Unsplash logo Unsplash Home" at bounding box center [24, 24] width 31 height 31
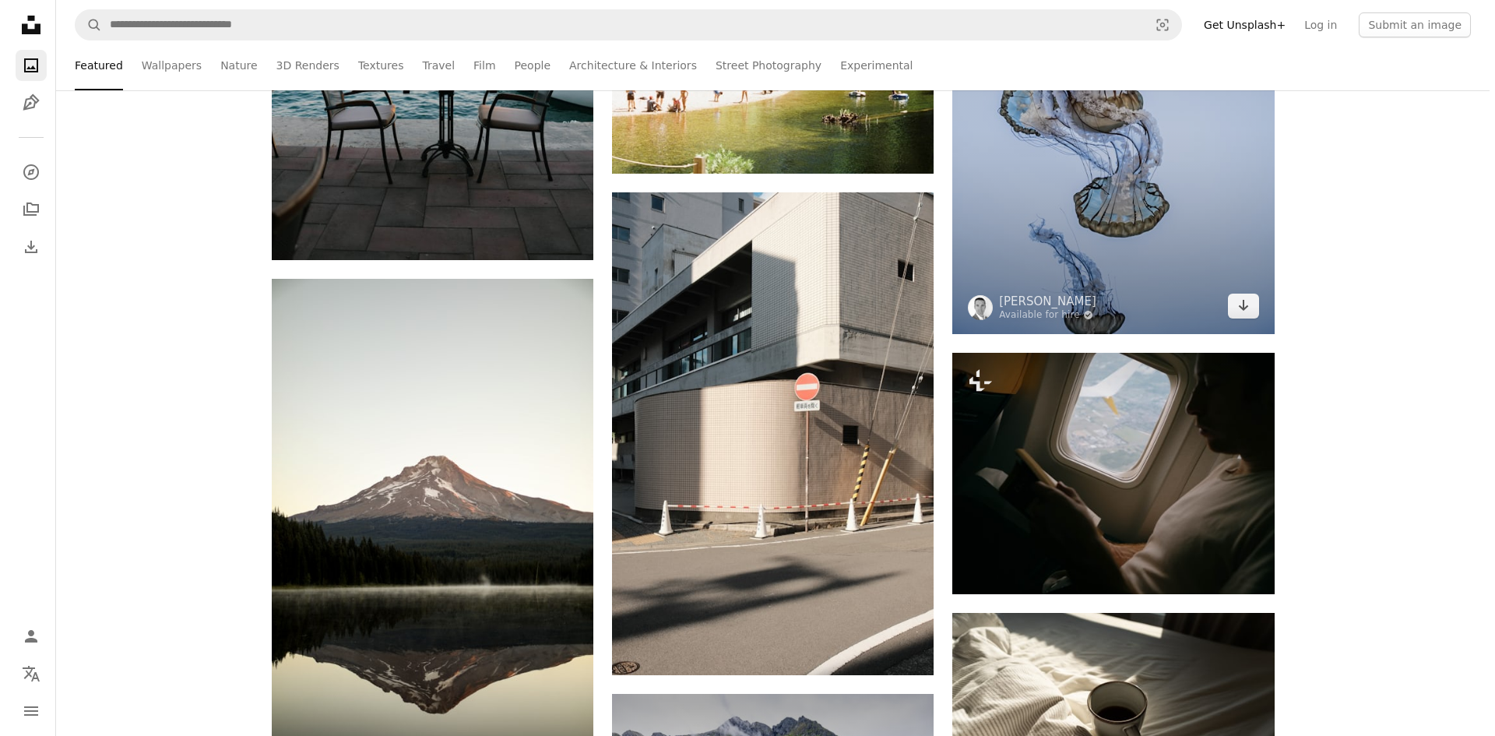
scroll to position [1713, 0]
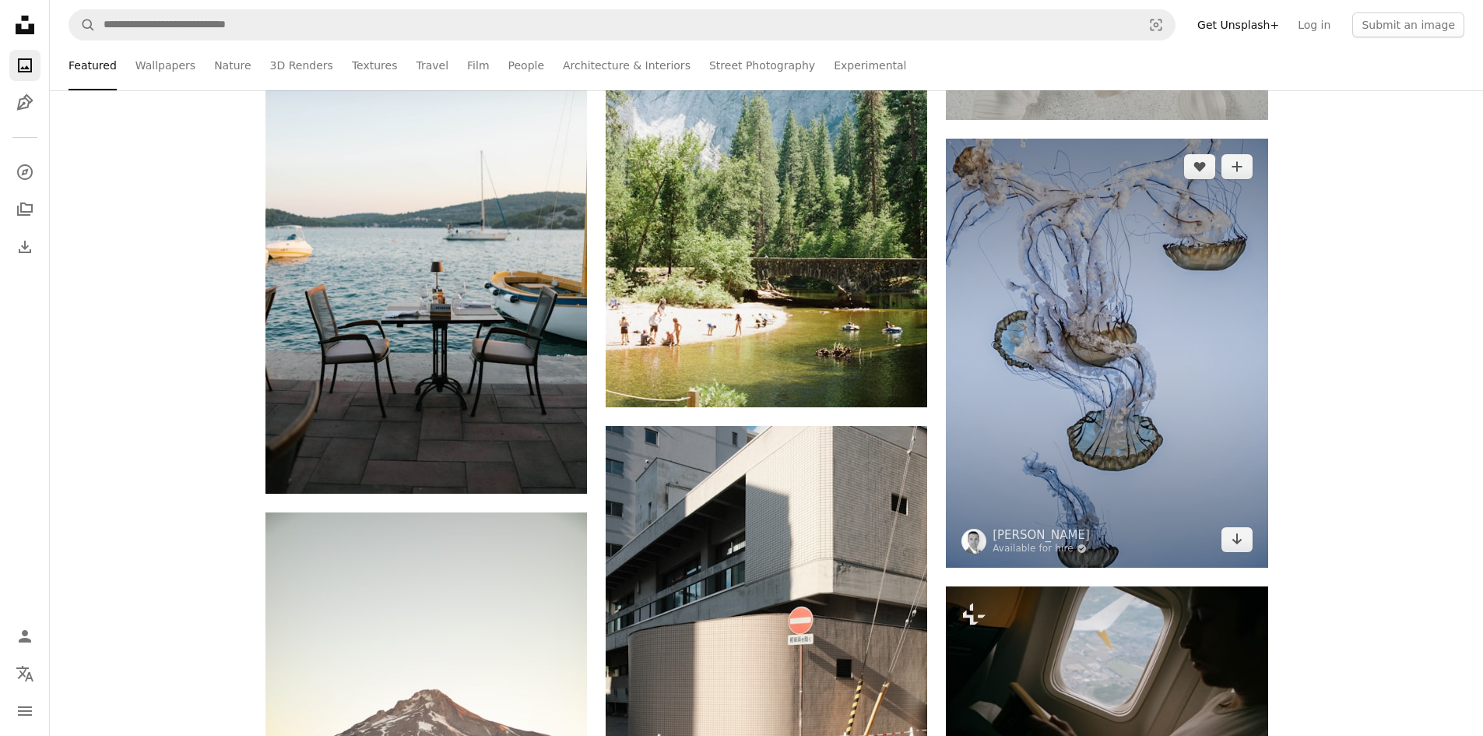
click at [1110, 421] on img at bounding box center [1107, 353] width 322 height 429
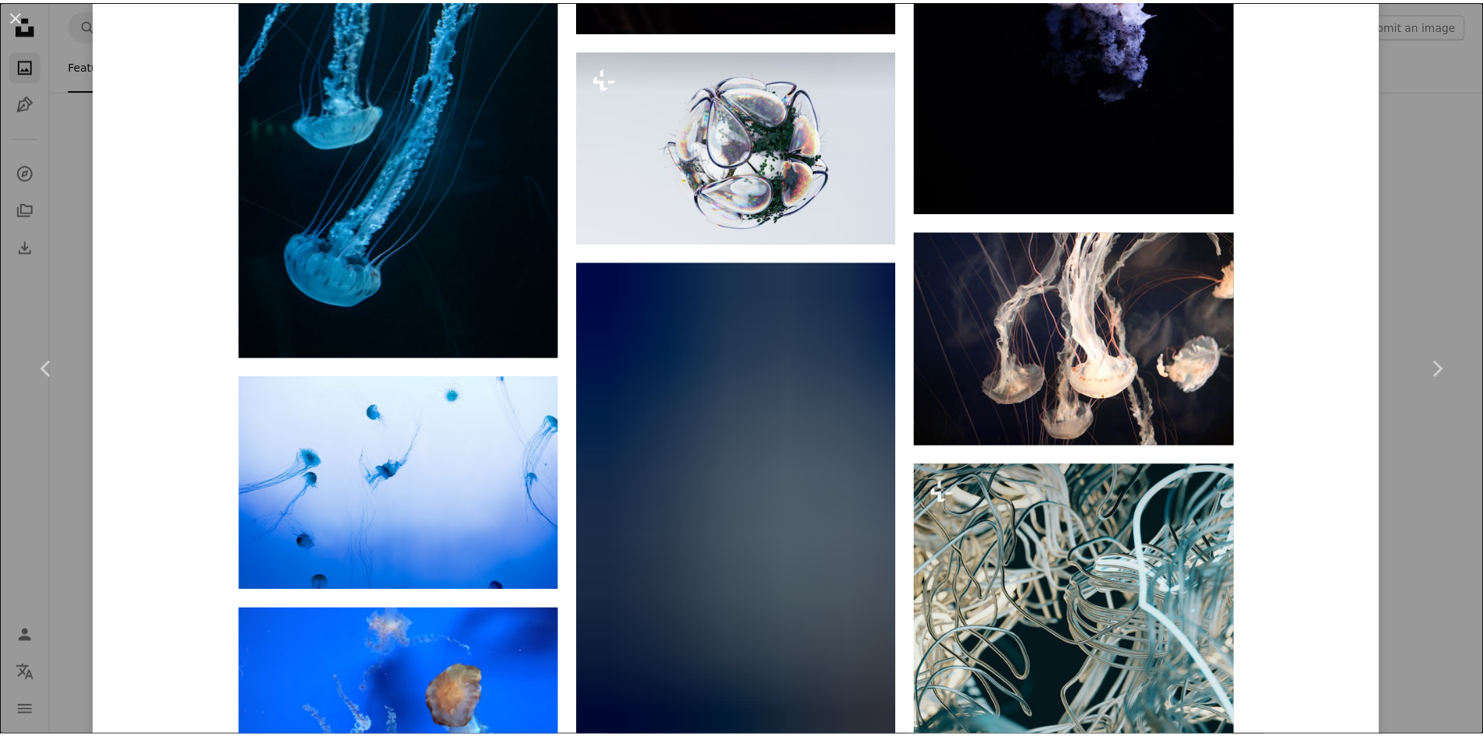
scroll to position [3503, 0]
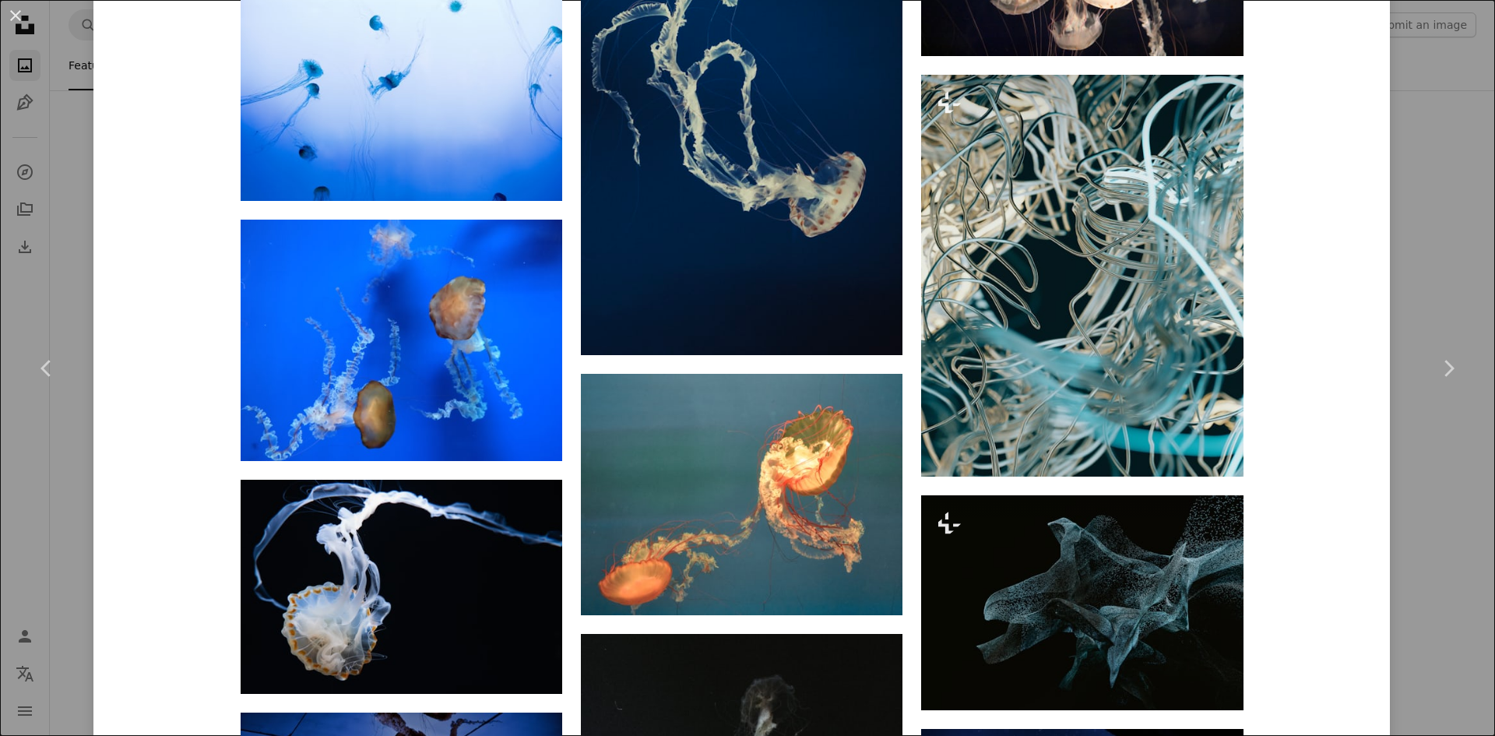
click at [1426, 53] on div "An X shape Chevron left Chevron right [PERSON_NAME] Available for hire A checkm…" at bounding box center [747, 368] width 1495 height 736
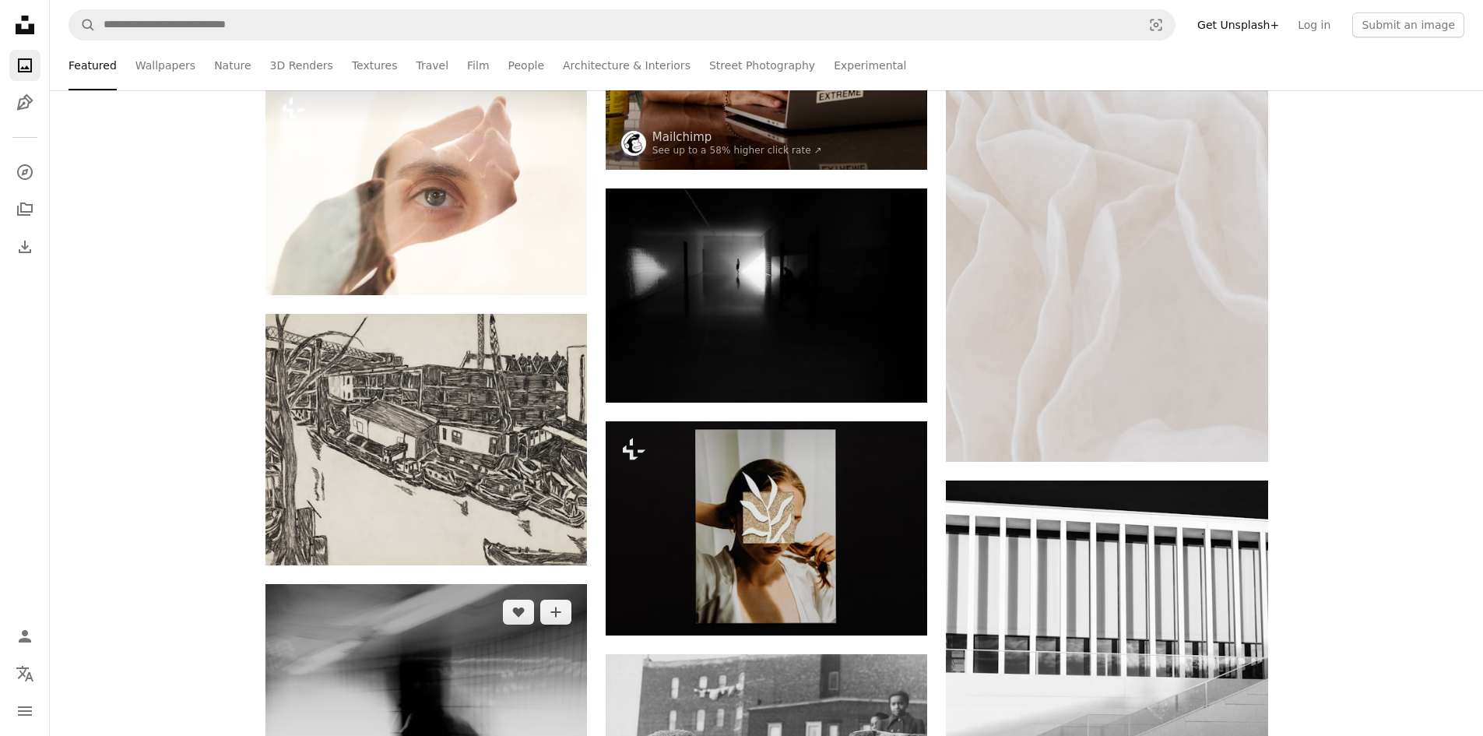
scroll to position [8953, 0]
